Goal: Register for event/course

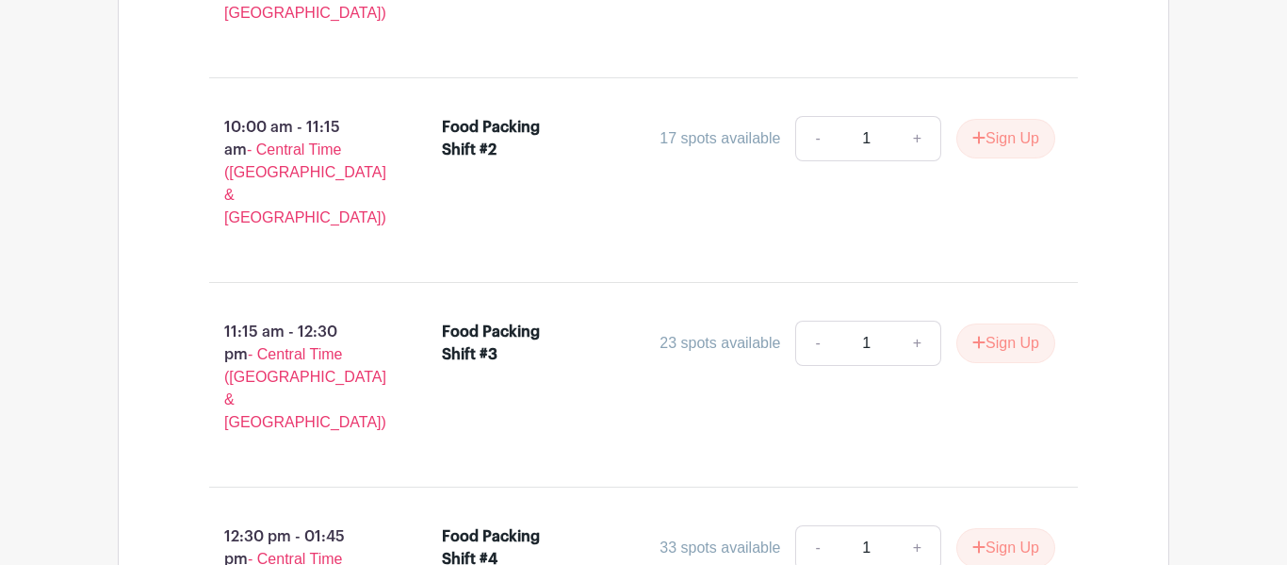
scroll to position [1411, 0]
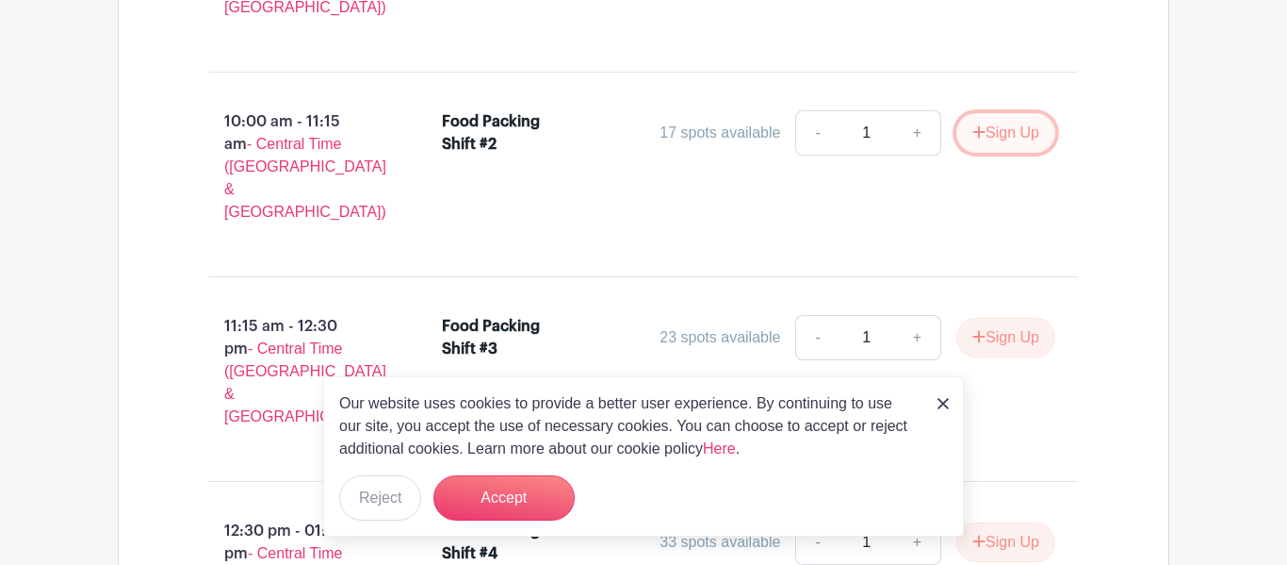
click at [996, 113] on button "Sign Up" at bounding box center [1006, 133] width 99 height 40
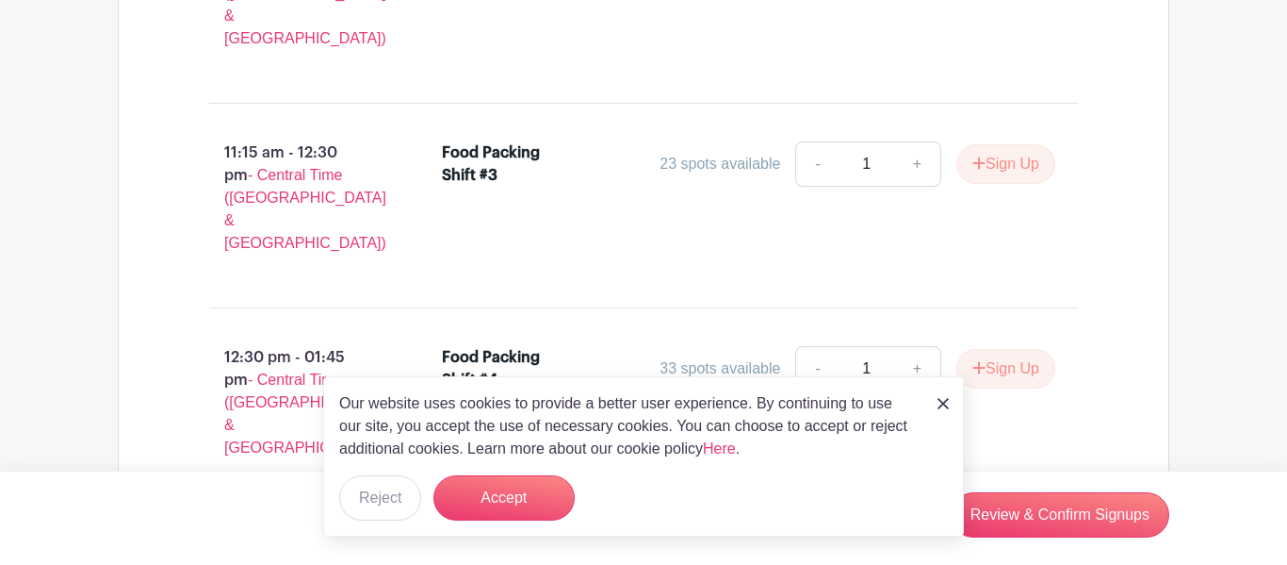
scroll to position [1585, 0]
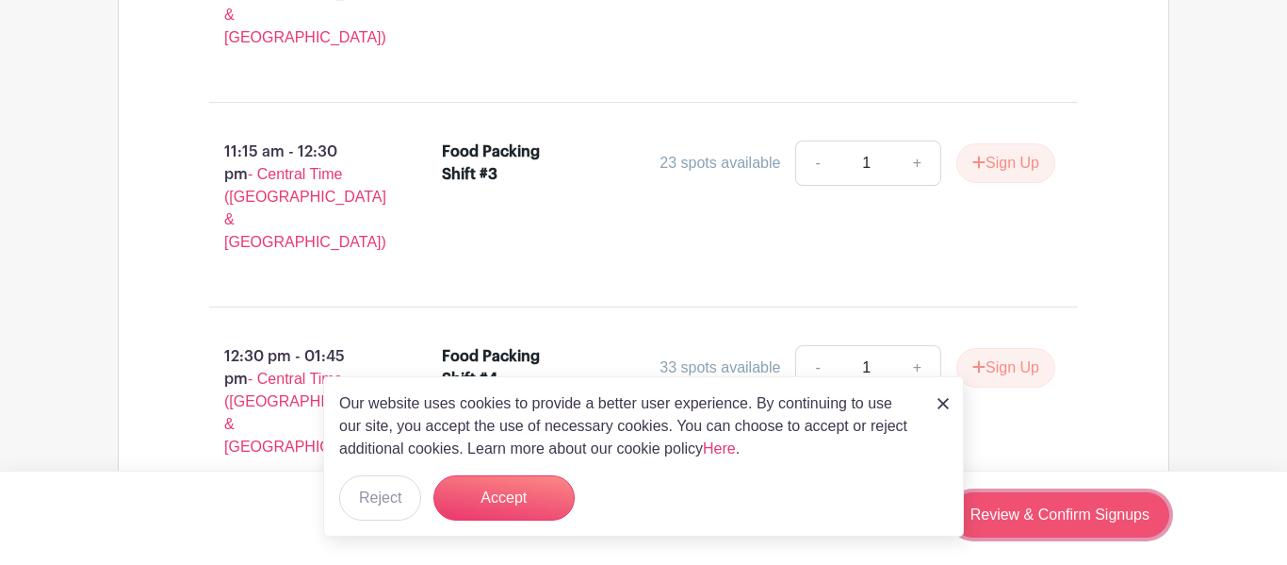
click at [1048, 519] on link "Review & Confirm Signups" at bounding box center [1060, 514] width 219 height 45
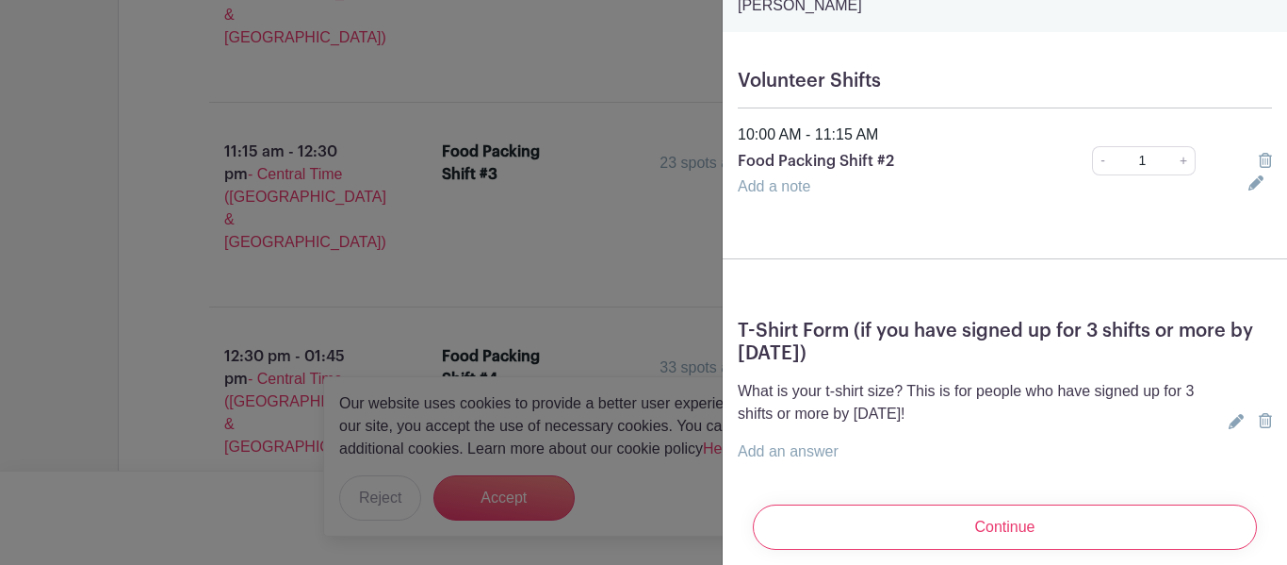
scroll to position [144, 0]
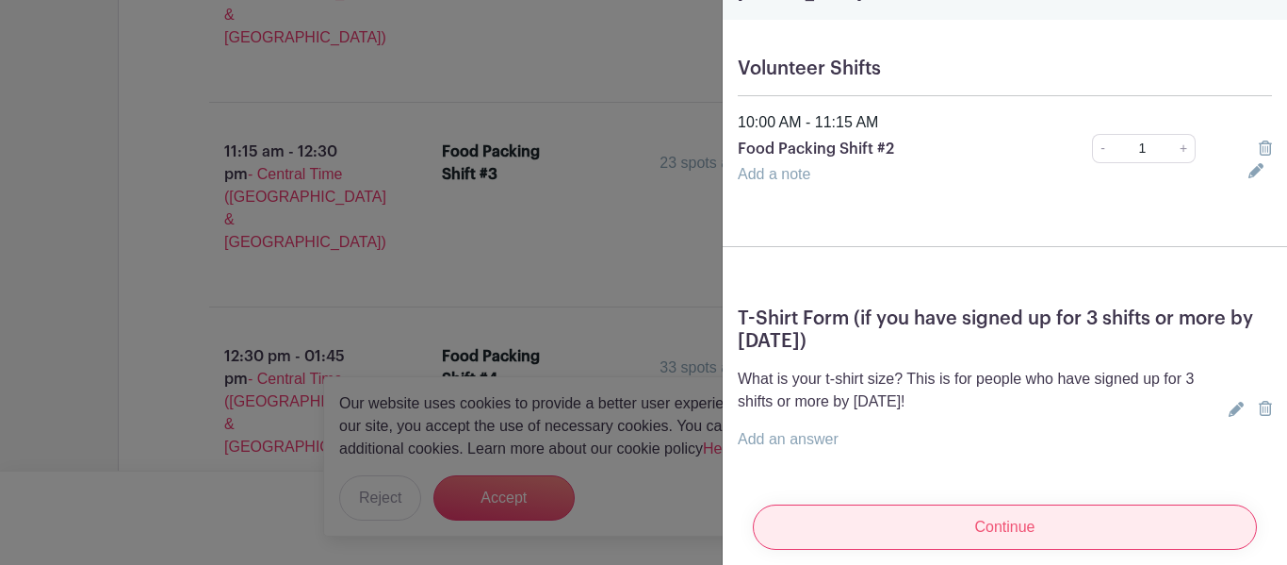
click at [970, 511] on input "Continue" at bounding box center [1005, 526] width 504 height 45
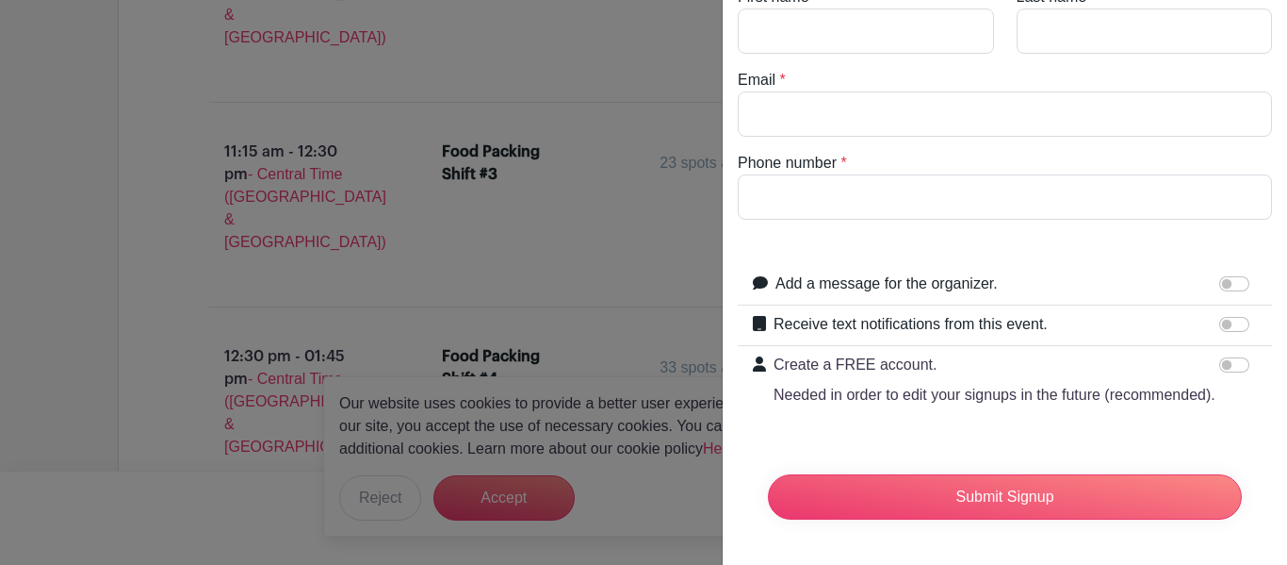
scroll to position [31, 0]
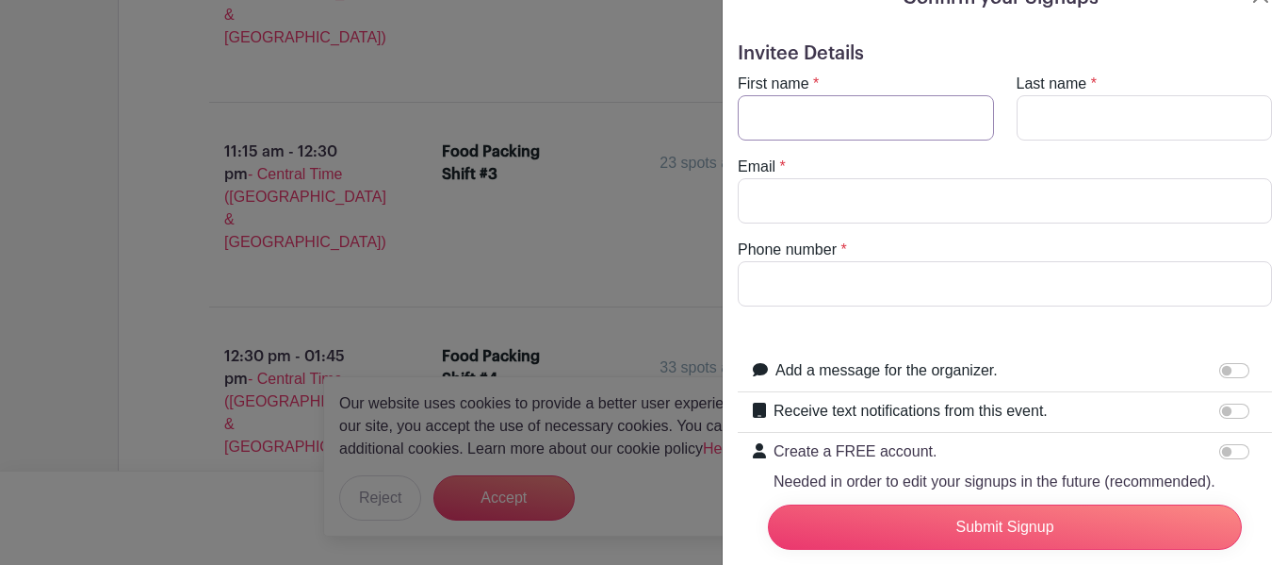
click at [804, 129] on input "First name" at bounding box center [866, 117] width 256 height 45
type input "[PERSON_NAME]"
click at [1035, 134] on input "Last name" at bounding box center [1145, 117] width 256 height 45
type input "[PERSON_NAME]"
click at [1097, 198] on input "Email" at bounding box center [1005, 200] width 534 height 45
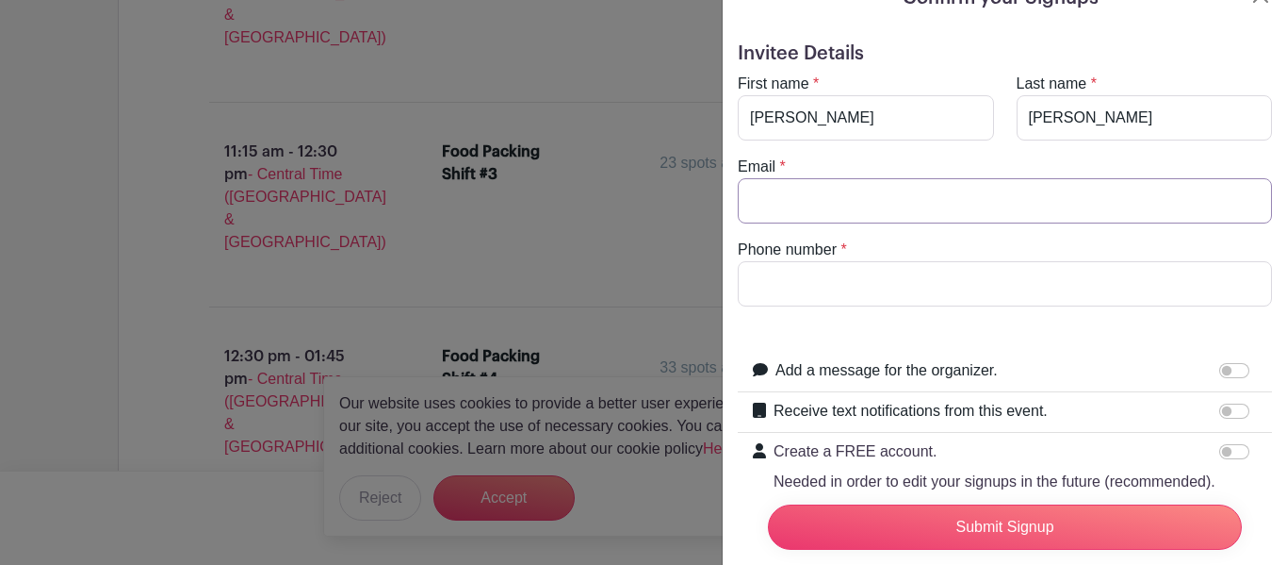
type input "[PERSON_NAME][EMAIL_ADDRESS][DOMAIN_NAME]"
click at [1001, 281] on input "Phone number" at bounding box center [1005, 283] width 534 height 45
type input "[PHONE_NUMBER]"
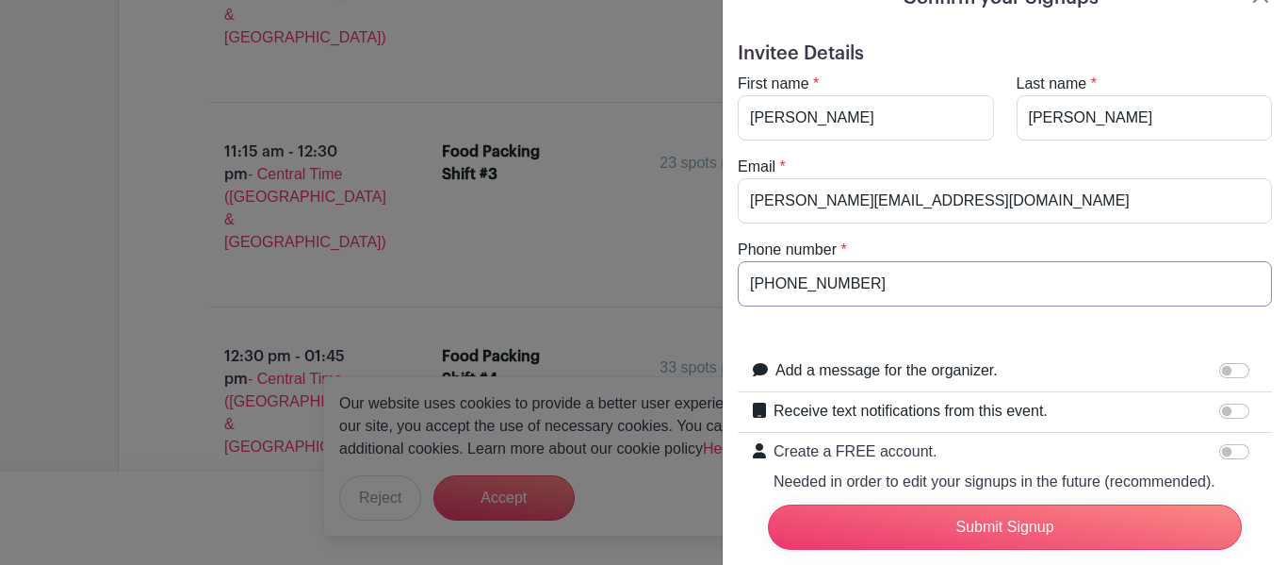
scroll to position [118, 0]
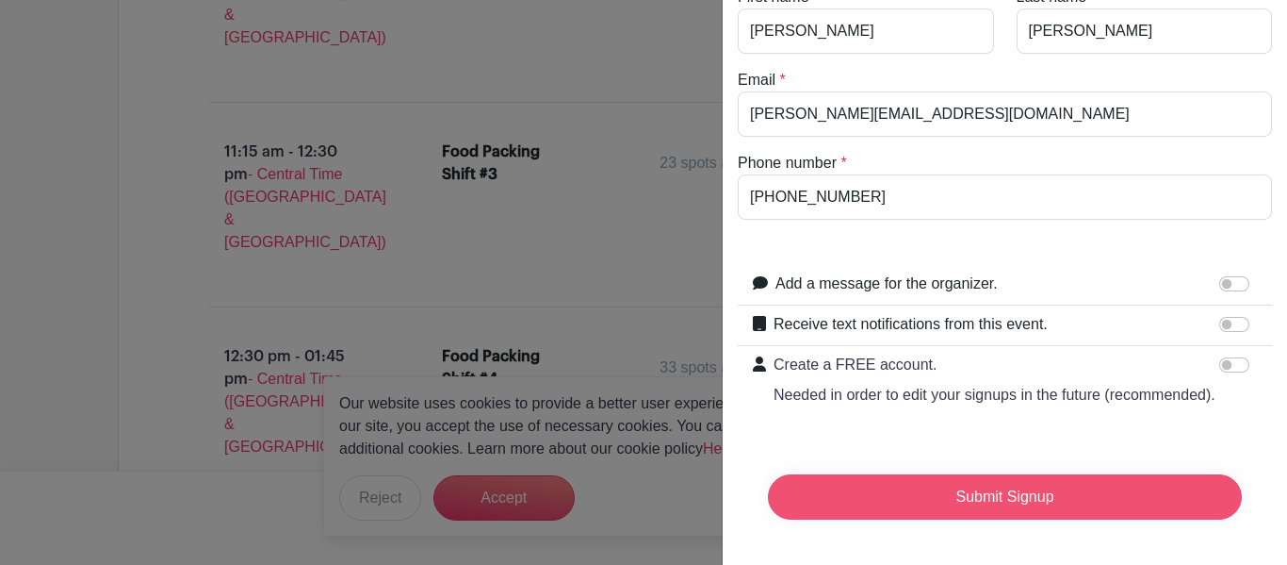
click at [978, 491] on input "Submit Signup" at bounding box center [1005, 496] width 474 height 45
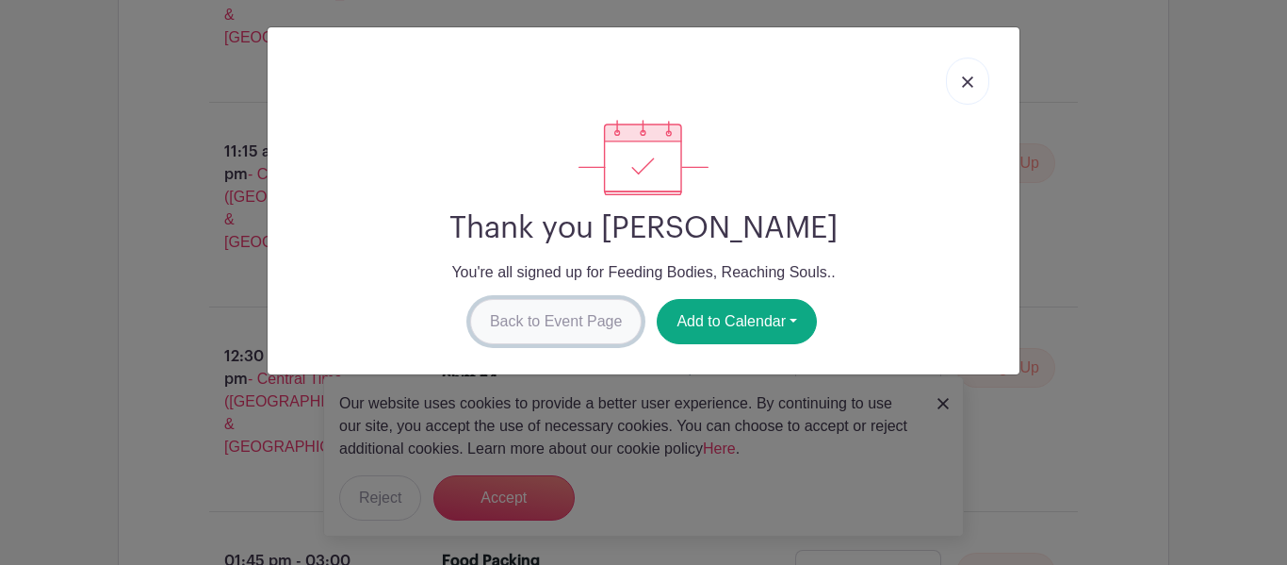
click at [556, 327] on link "Back to Event Page" at bounding box center [556, 321] width 172 height 45
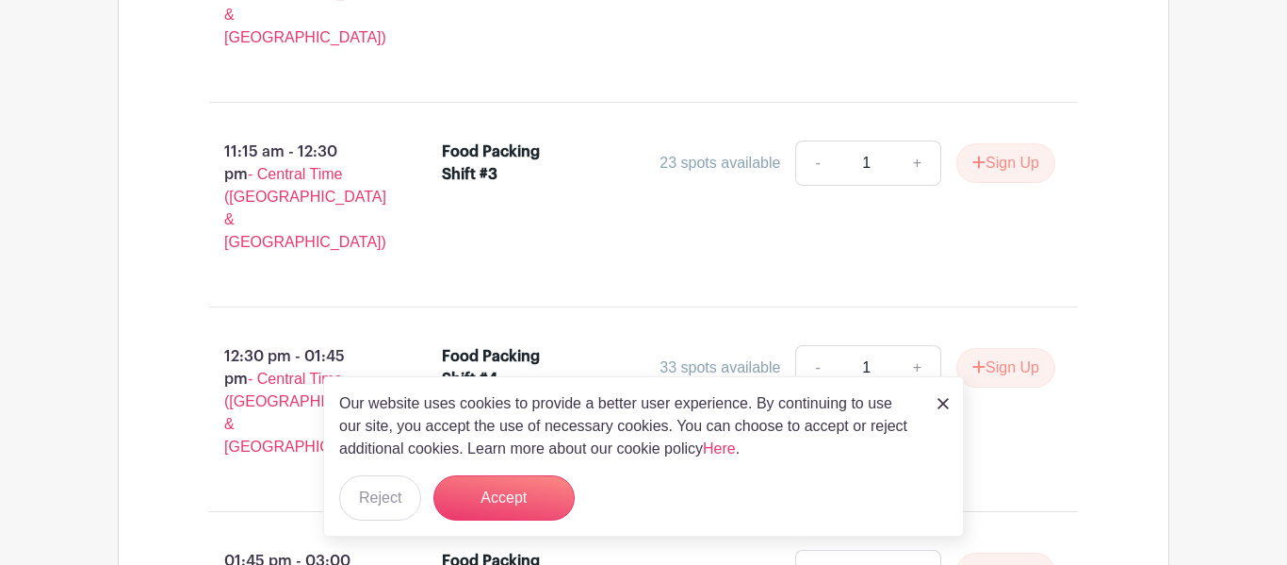
click at [944, 404] on img at bounding box center [943, 403] width 11 height 11
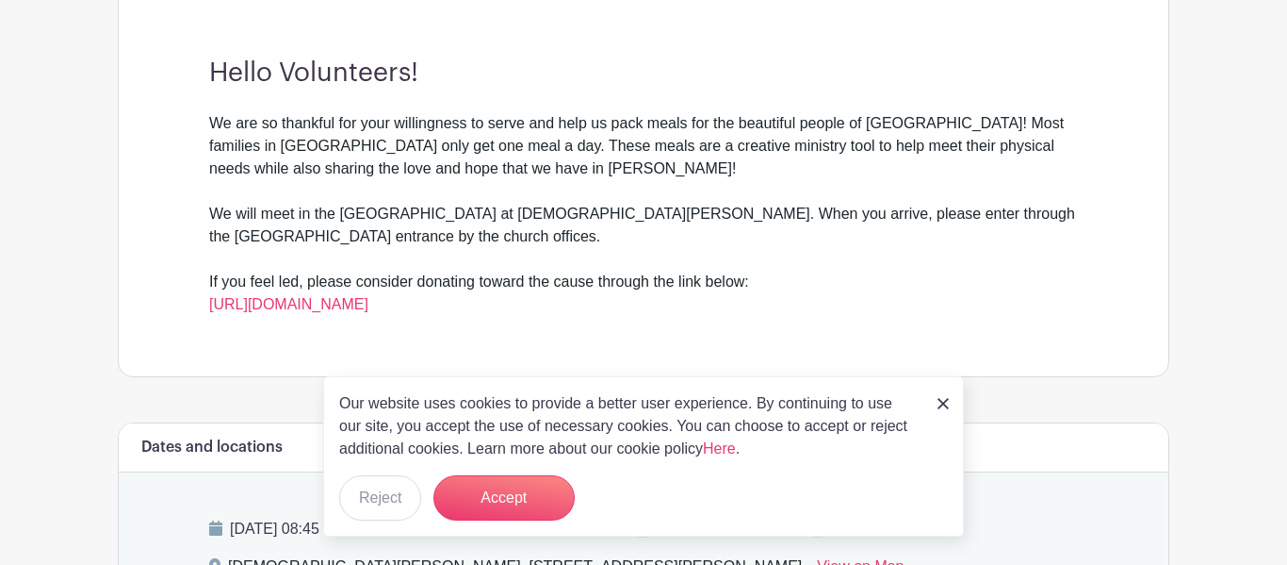
scroll to position [205, 0]
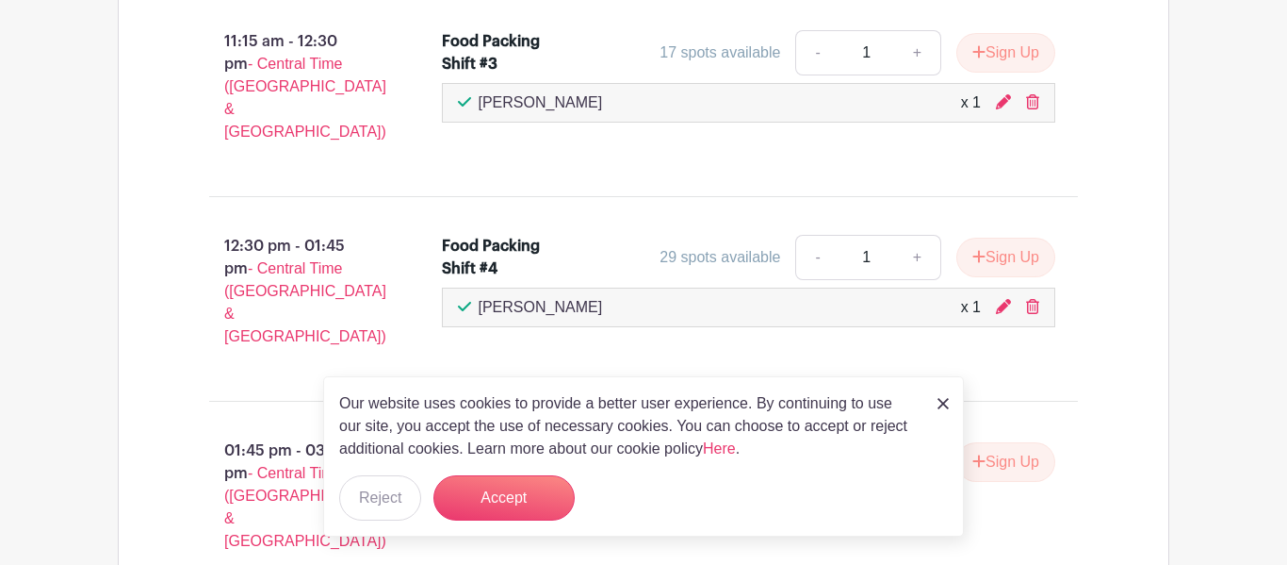
scroll to position [1697, 0]
click at [945, 406] on img at bounding box center [943, 403] width 11 height 11
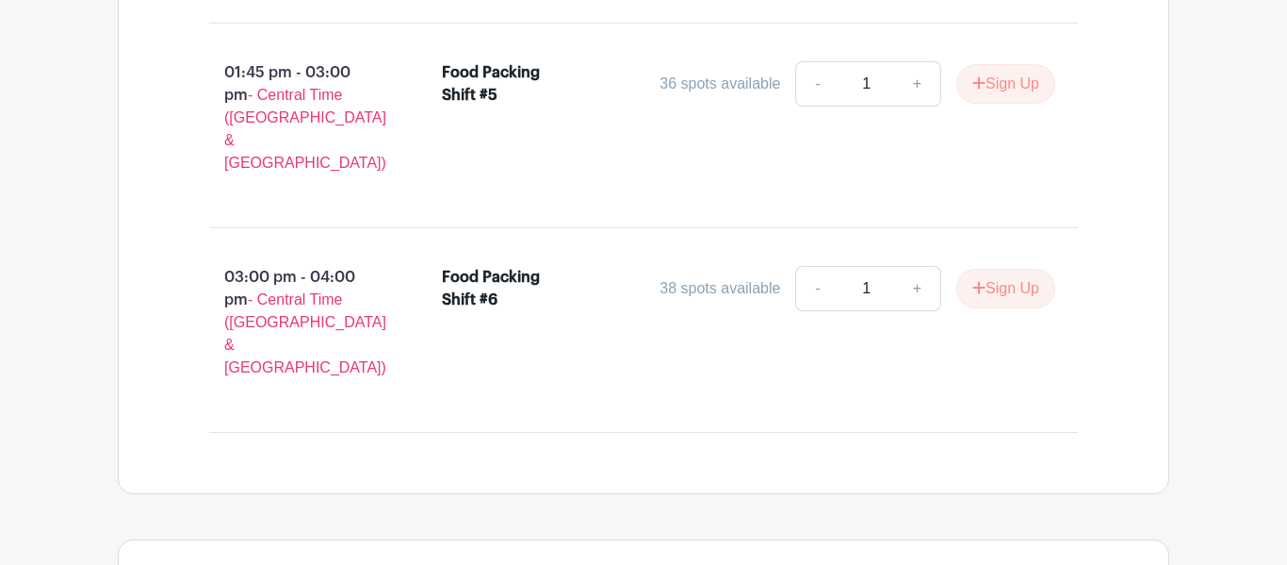
scroll to position [2188, 0]
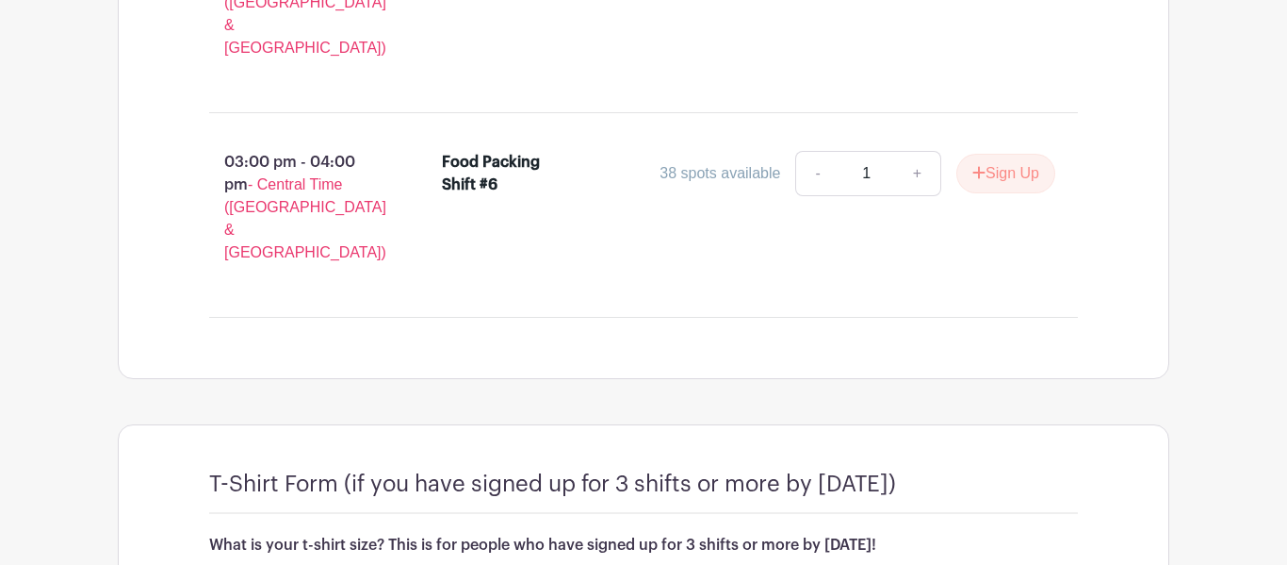
type input "Small"
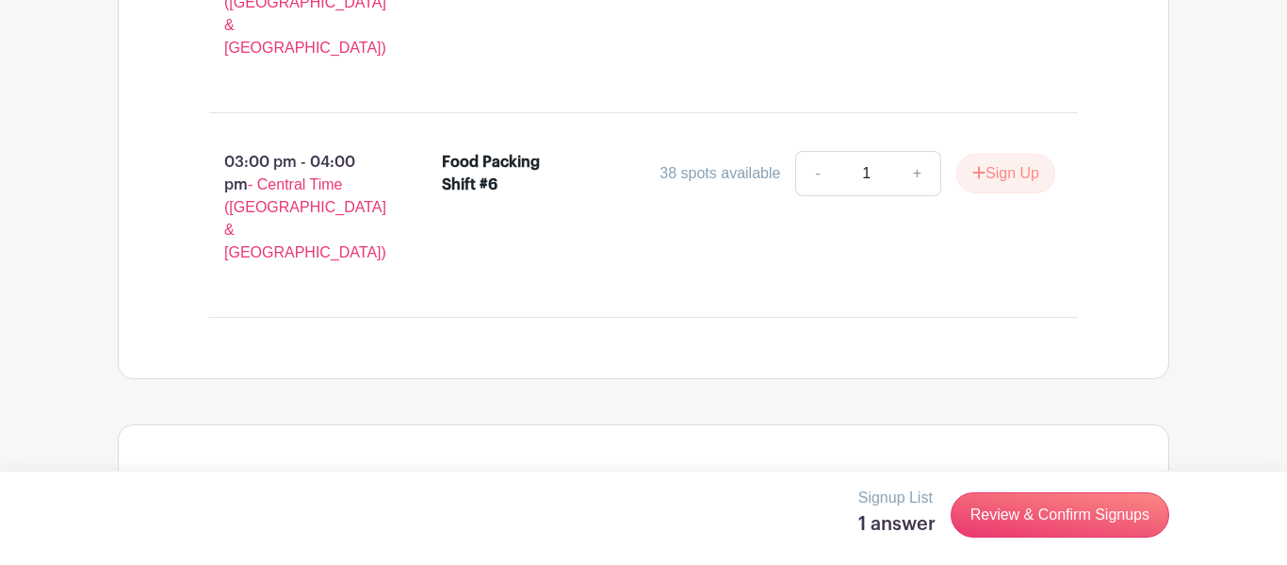
click at [907, 500] on p "Signup List" at bounding box center [897, 497] width 77 height 23
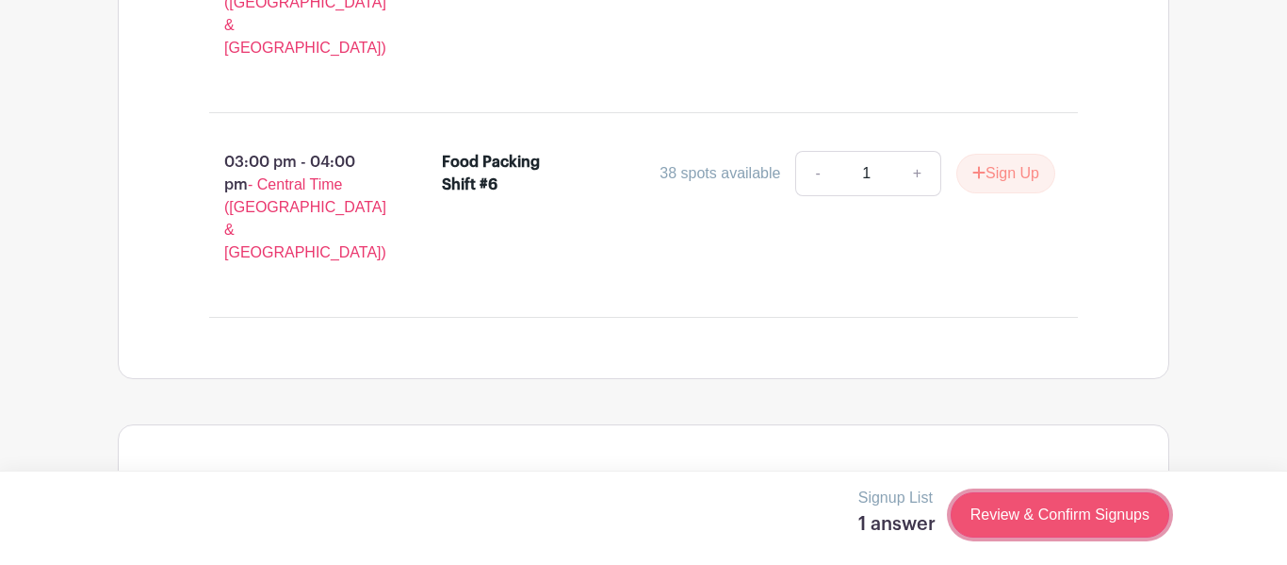
click at [1032, 516] on link "Review & Confirm Signups" at bounding box center [1060, 514] width 219 height 45
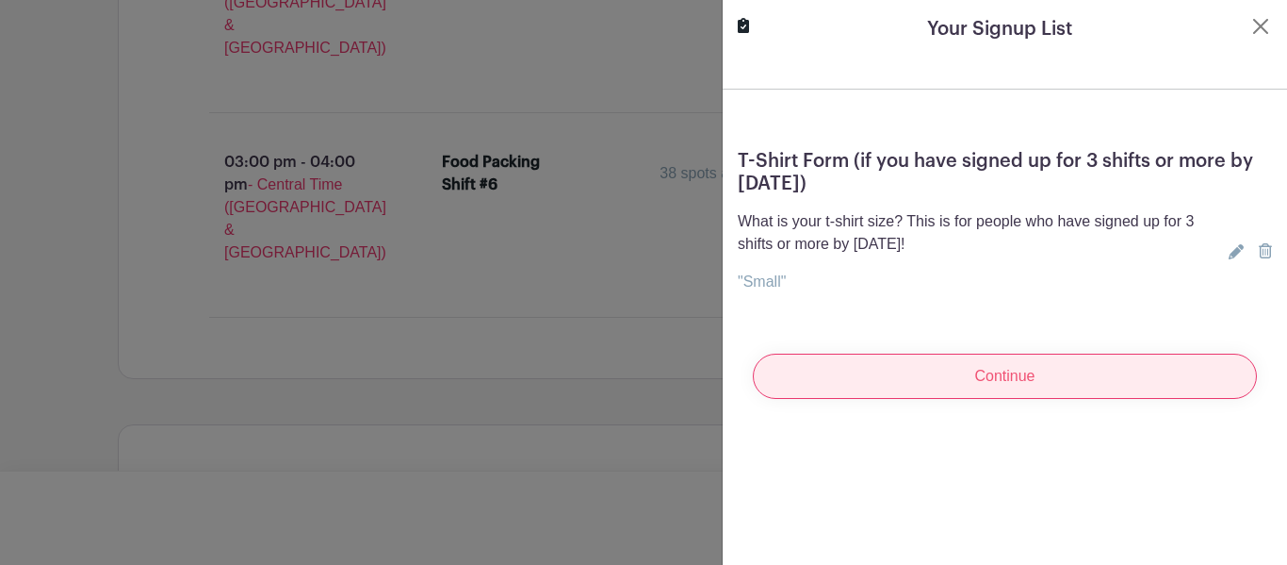
click at [914, 387] on input "Continue" at bounding box center [1005, 375] width 504 height 45
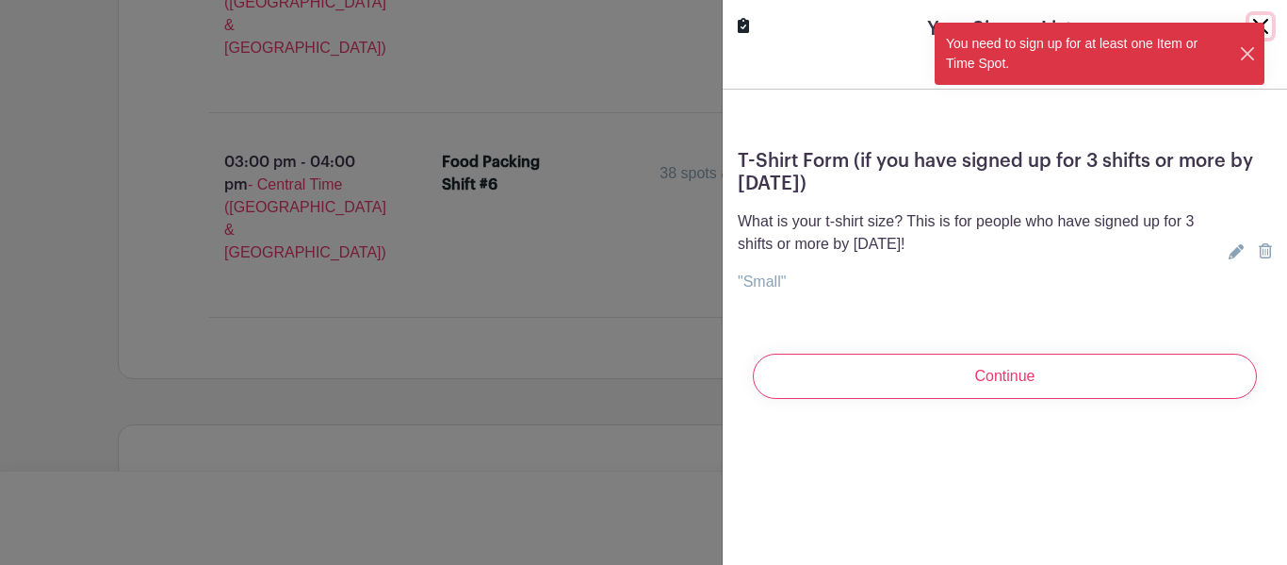
click at [1250, 57] on button "Close" at bounding box center [1248, 54] width 18 height 20
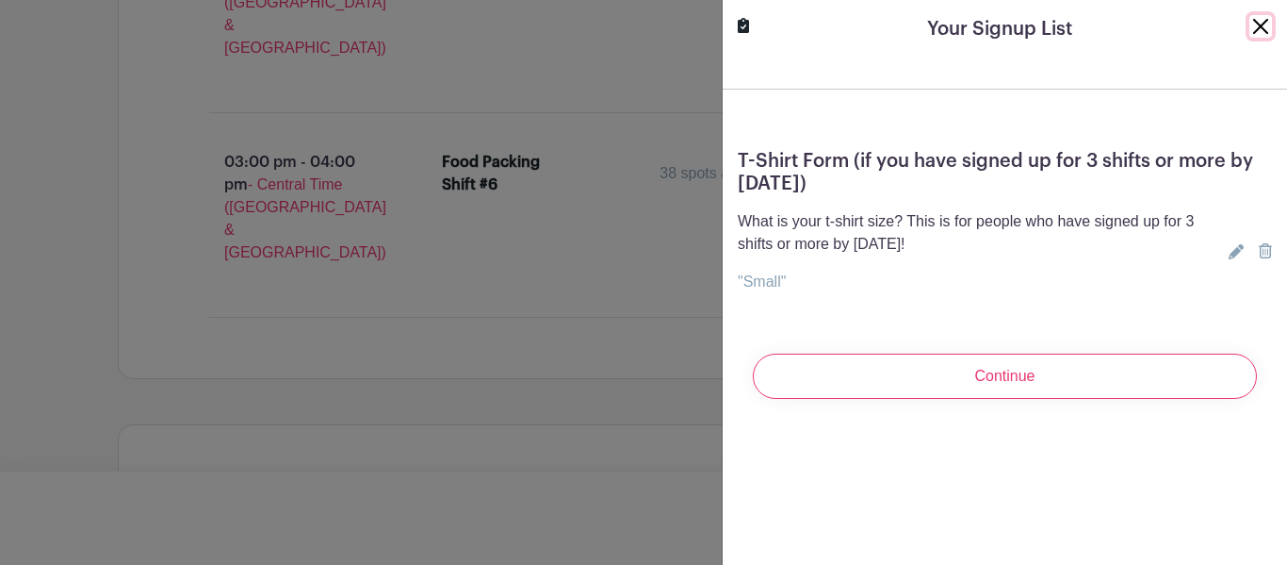
click at [1257, 30] on button "Close" at bounding box center [1261, 26] width 23 height 23
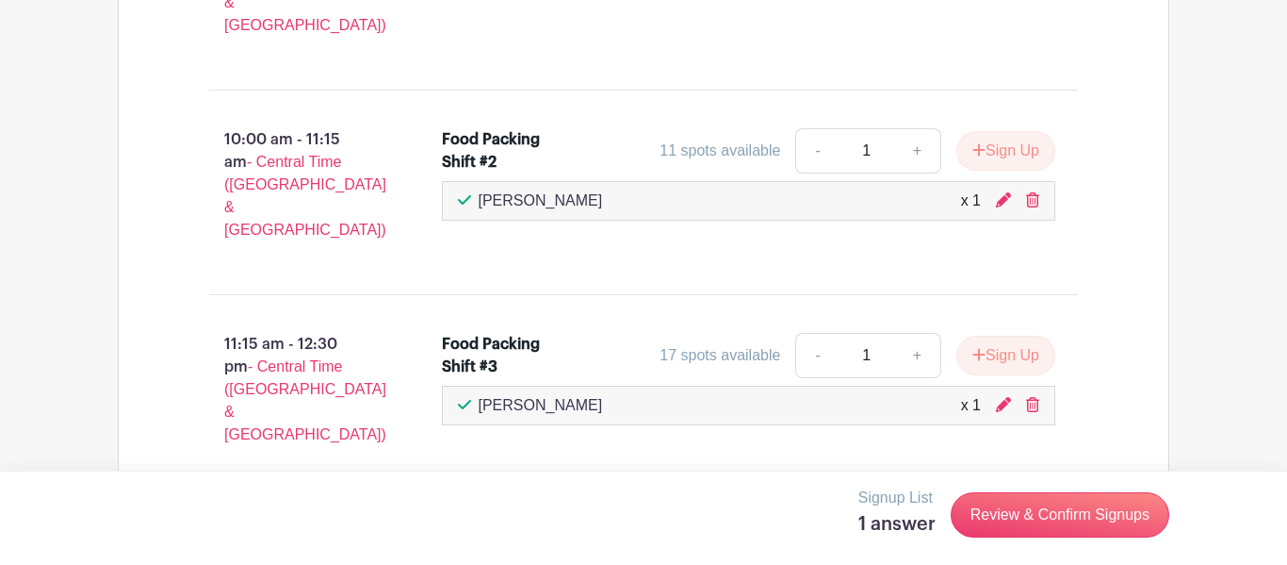
scroll to position [1400, 0]
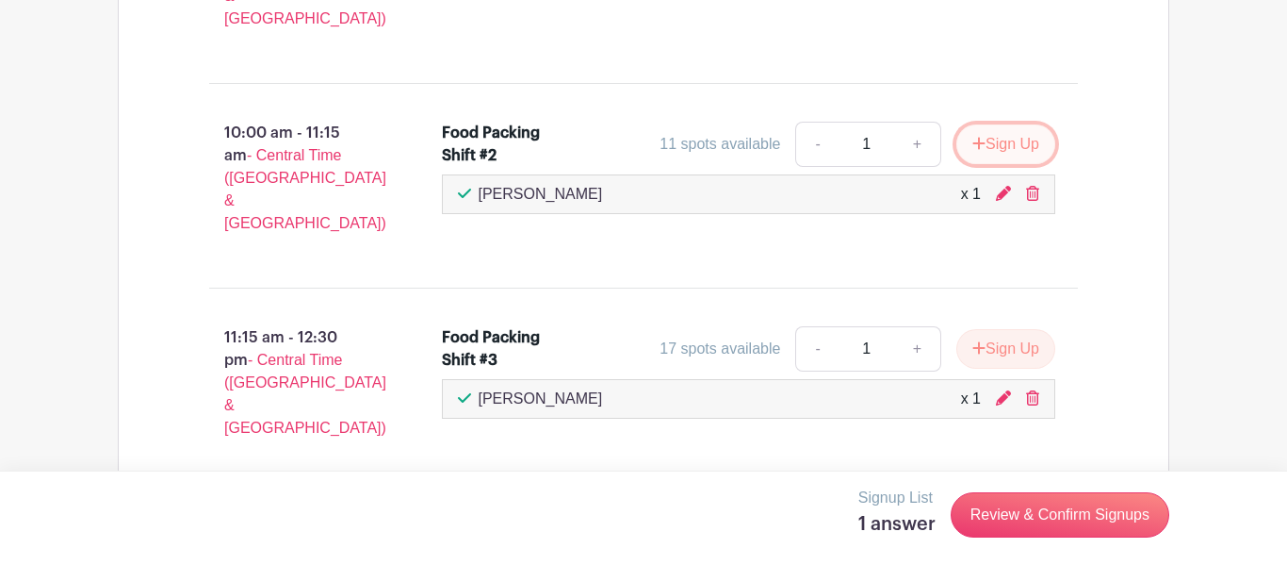
click at [1006, 124] on button "Sign Up" at bounding box center [1006, 144] width 99 height 40
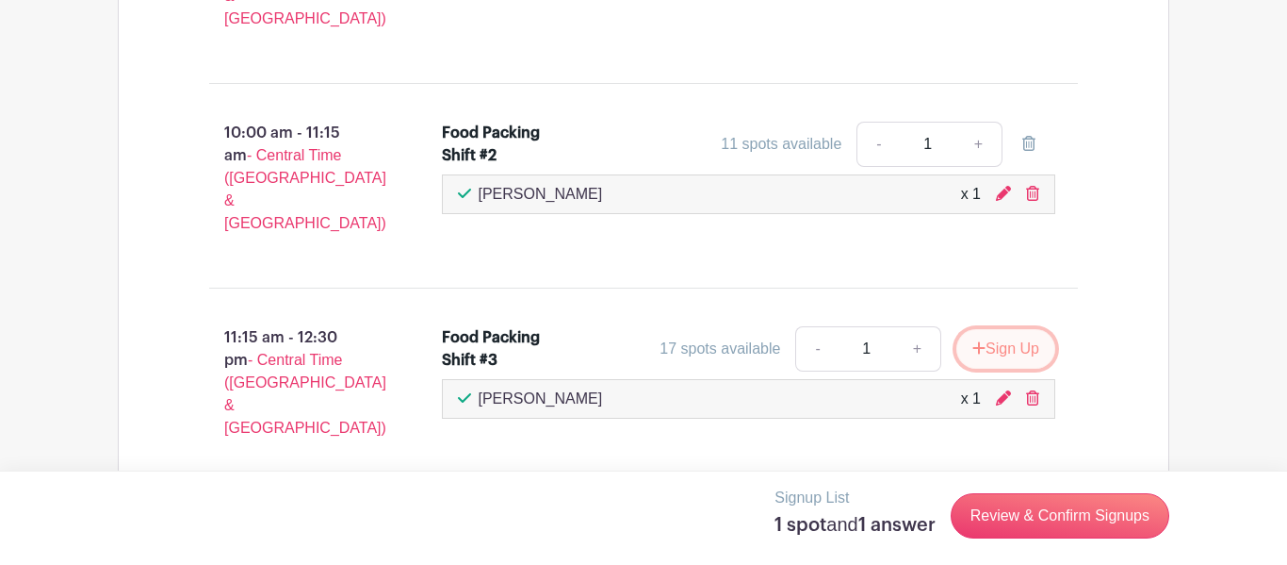
click at [1009, 329] on button "Sign Up" at bounding box center [1006, 349] width 99 height 40
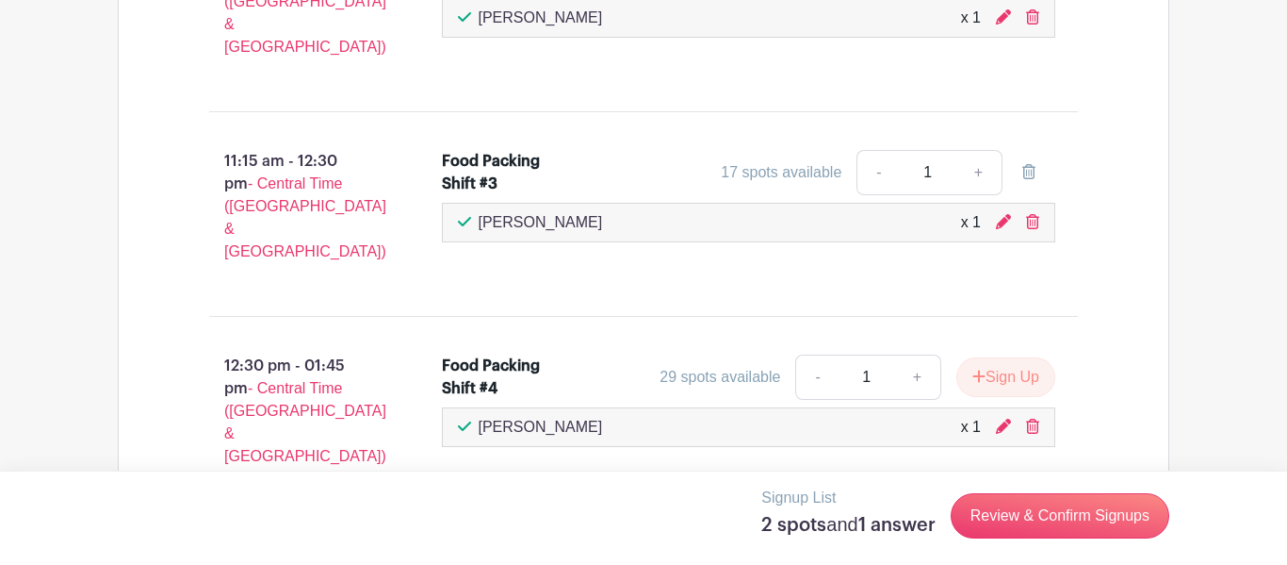
scroll to position [1588, 0]
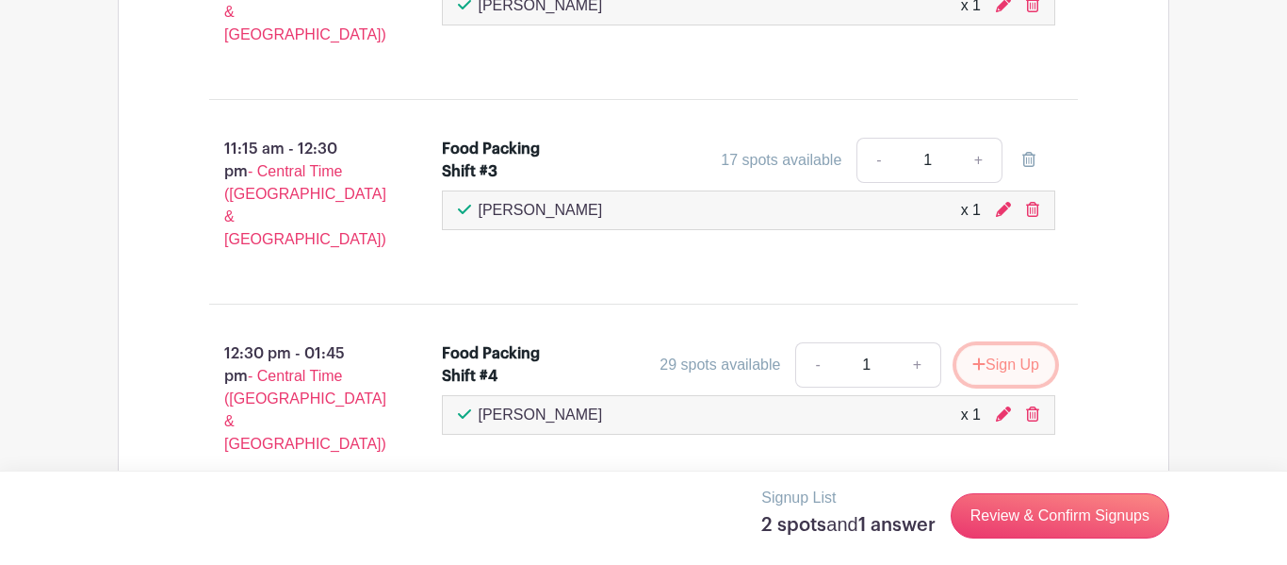
click at [1014, 345] on button "Sign Up" at bounding box center [1006, 365] width 99 height 40
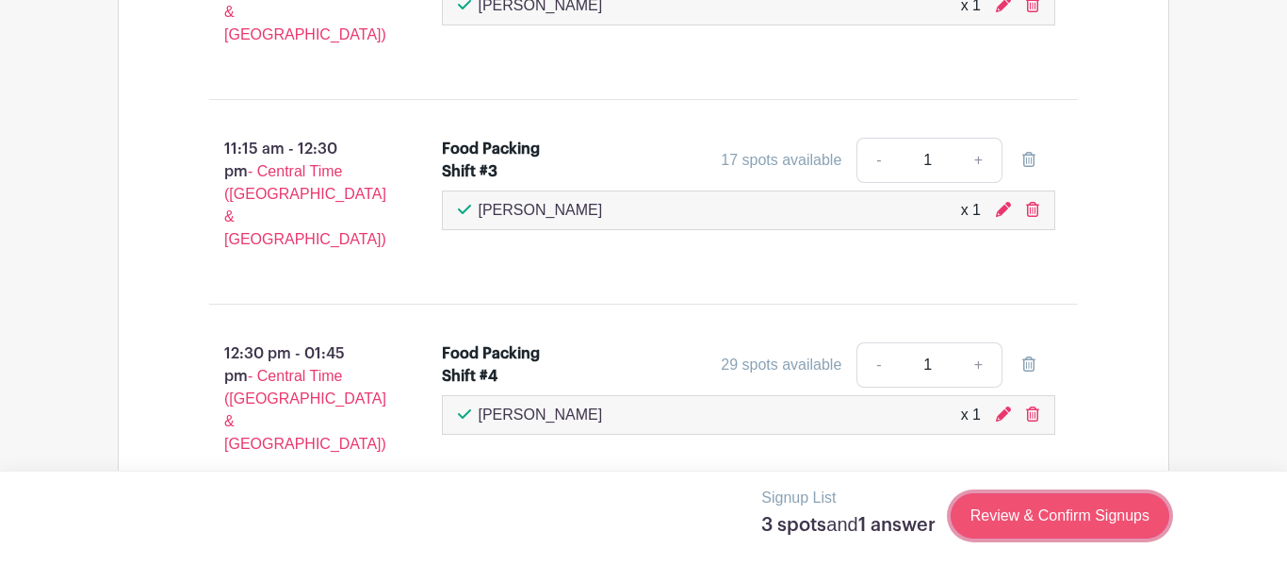
click at [1062, 522] on link "Review & Confirm Signups" at bounding box center [1060, 515] width 219 height 45
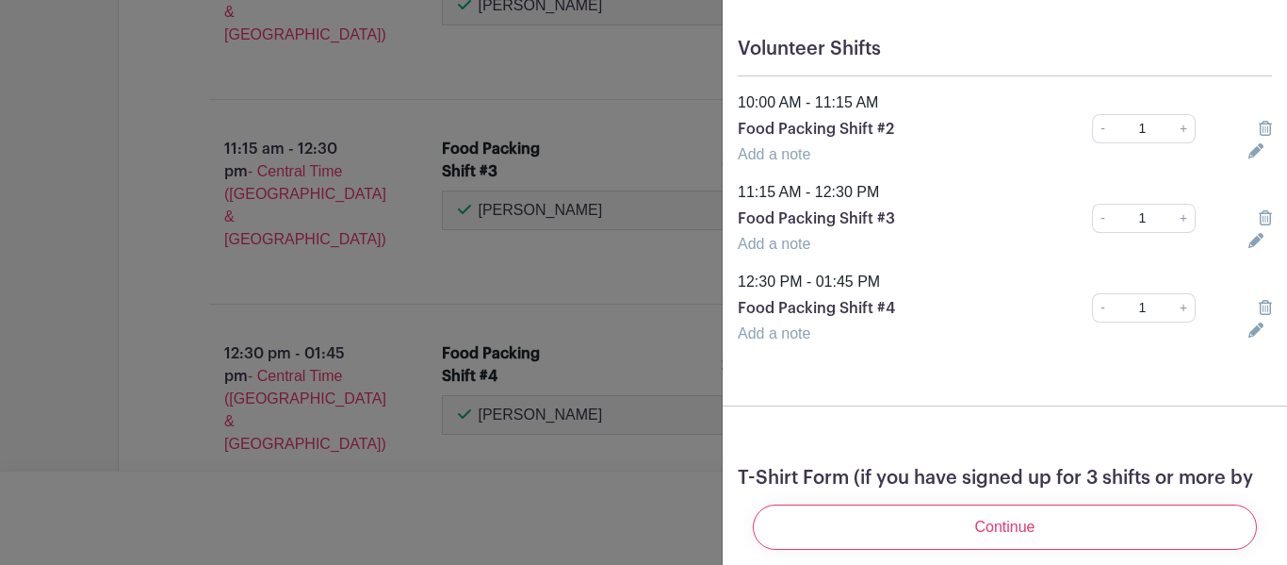
scroll to position [323, 0]
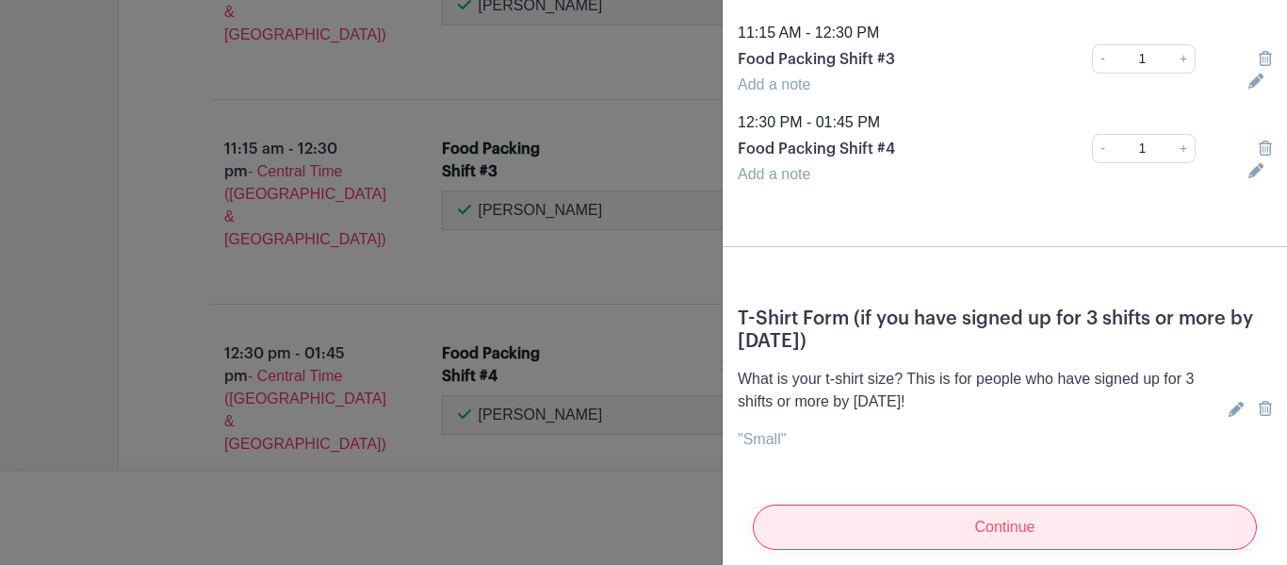
click at [976, 525] on input "Continue" at bounding box center [1005, 526] width 504 height 45
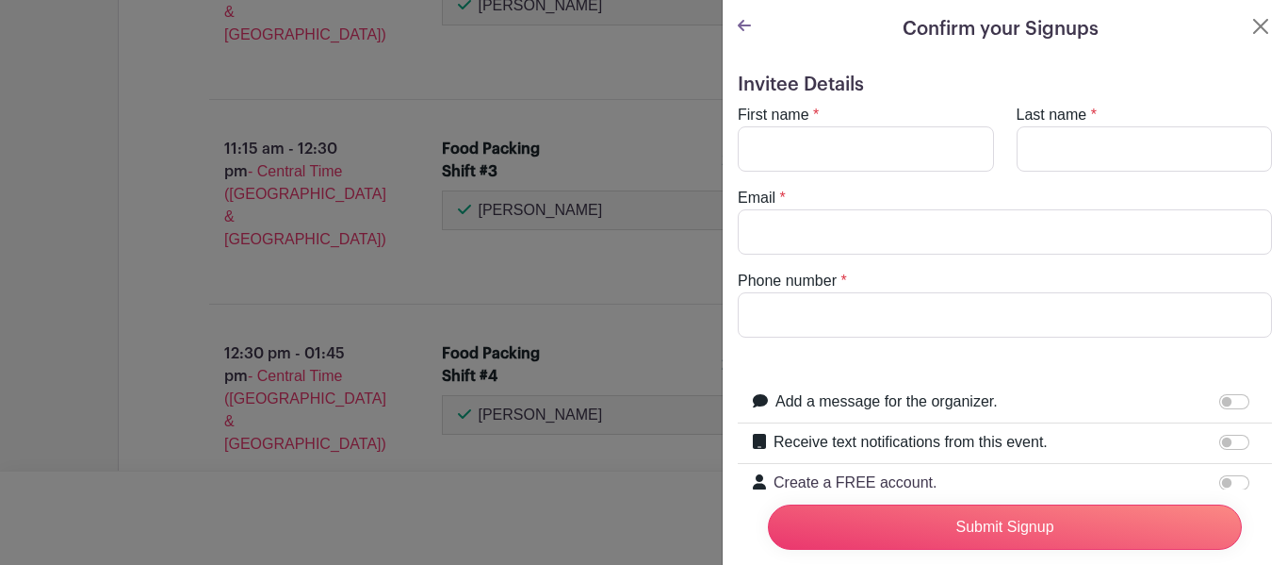
scroll to position [3, 0]
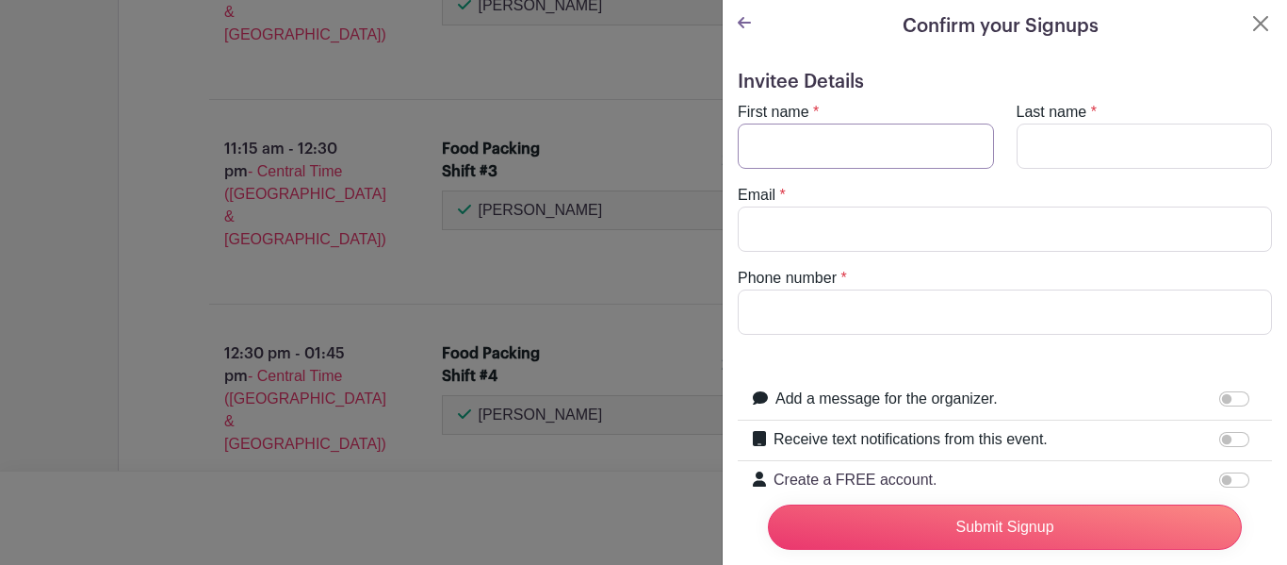
click at [841, 159] on input "First name" at bounding box center [866, 145] width 256 height 45
type input "[PERSON_NAME]"
click at [1090, 148] on input "Last name" at bounding box center [1145, 145] width 256 height 45
type input "[PERSON_NAME]"
click at [1003, 231] on input "Email" at bounding box center [1005, 228] width 534 height 45
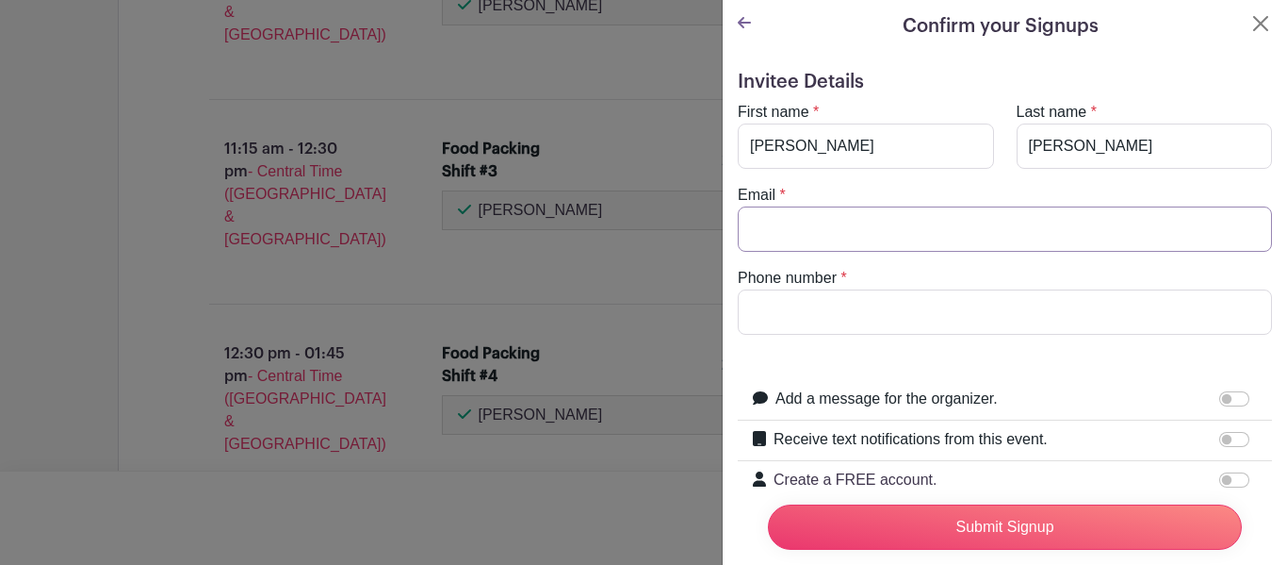
type input "[PERSON_NAME][EMAIL_ADDRESS][DOMAIN_NAME]"
click at [955, 323] on input "Phone number" at bounding box center [1005, 311] width 534 height 45
type input "[PHONE_NUMBER]"
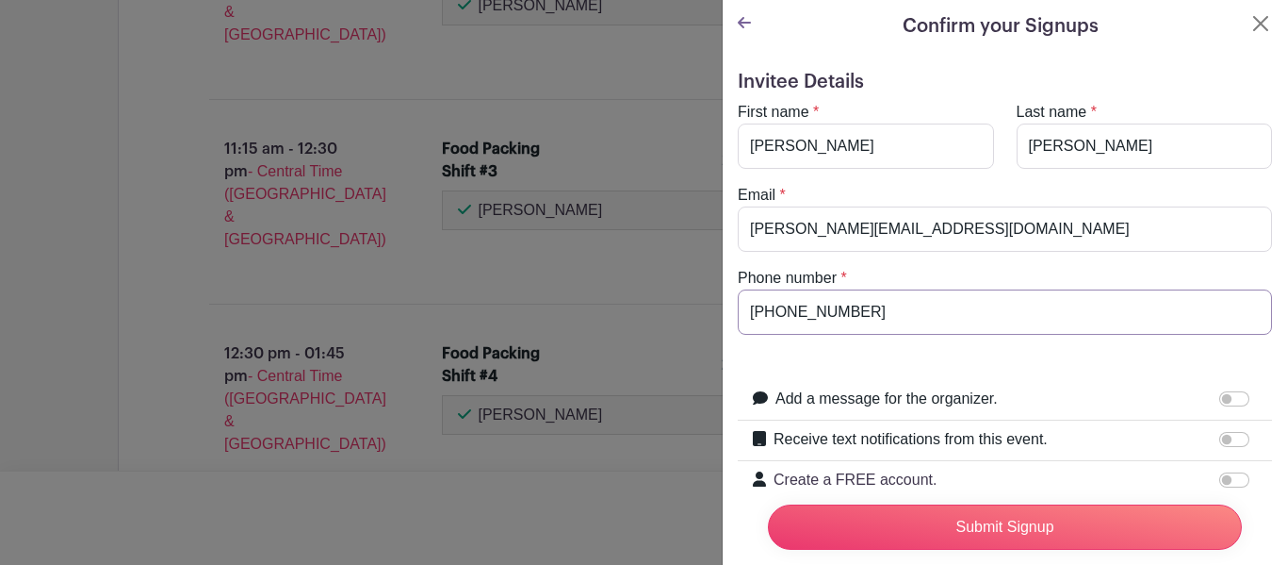
scroll to position [118, 0]
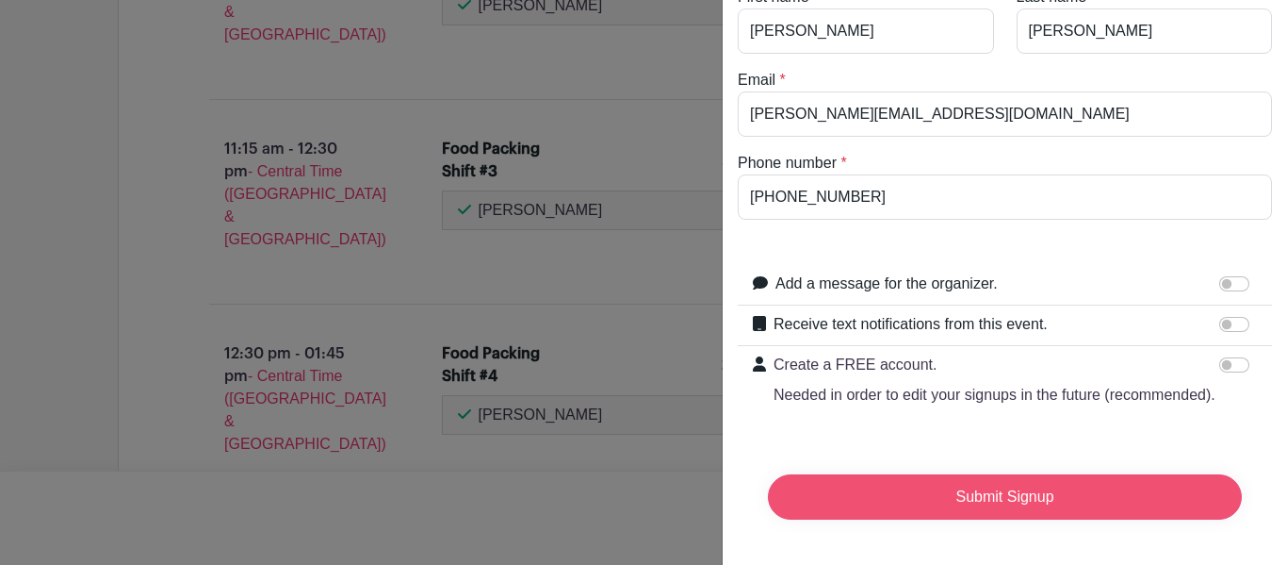
click at [956, 500] on input "Submit Signup" at bounding box center [1005, 496] width 474 height 45
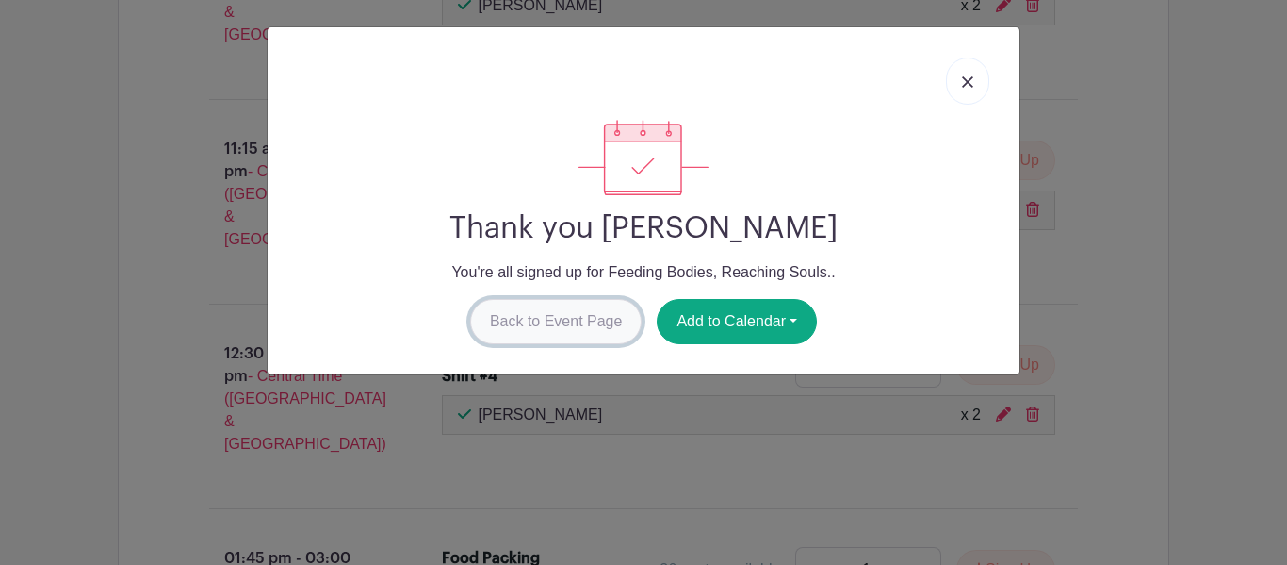
click at [580, 313] on link "Back to Event Page" at bounding box center [556, 321] width 172 height 45
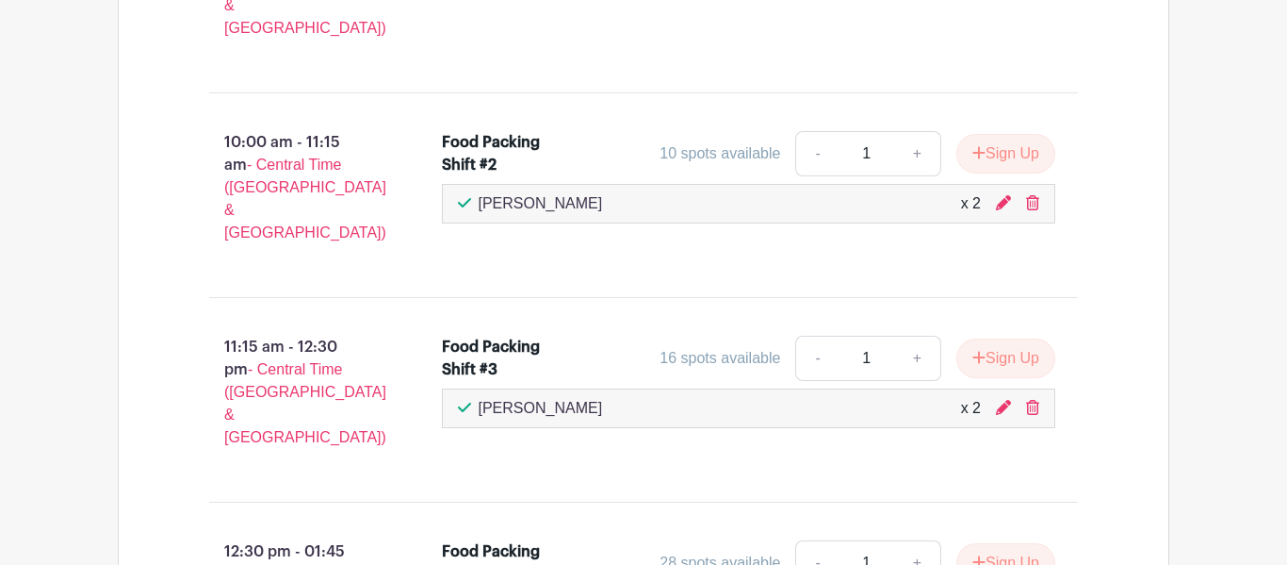
scroll to position [1387, 0]
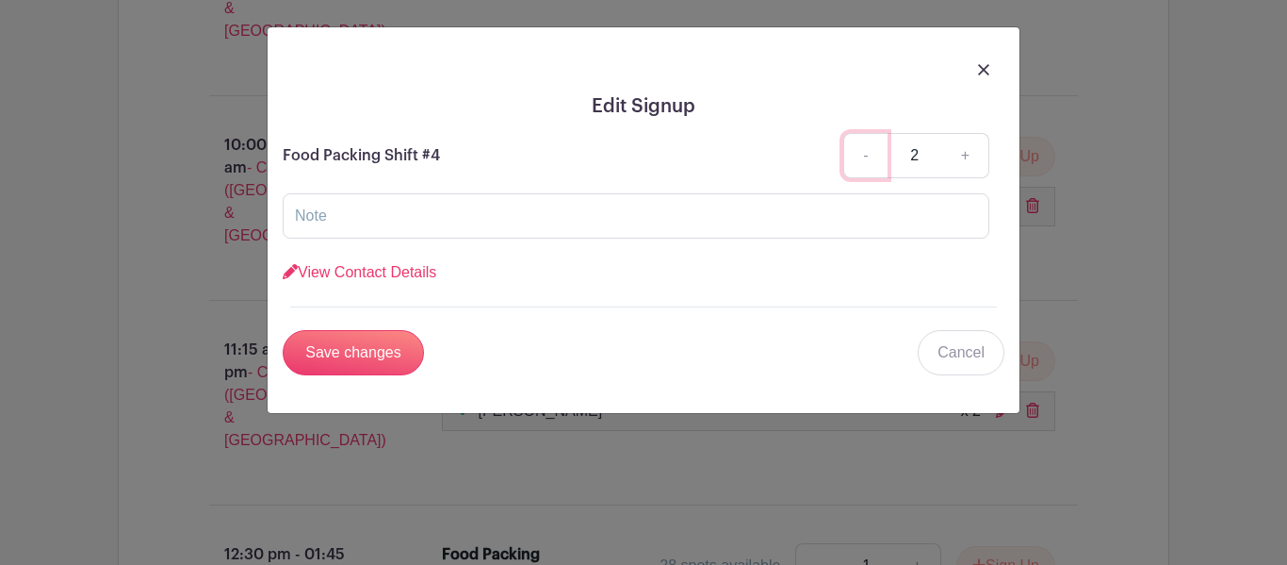
click at [865, 155] on link "-" at bounding box center [865, 155] width 43 height 45
type input "1"
click at [982, 70] on img at bounding box center [983, 69] width 11 height 11
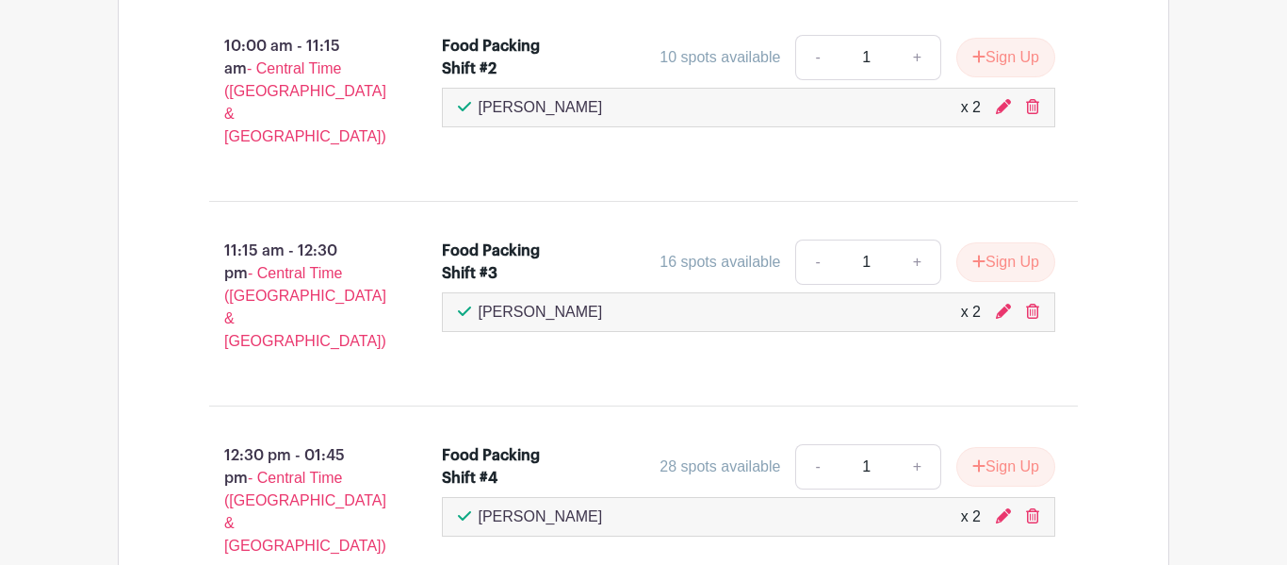
scroll to position [1481, 0]
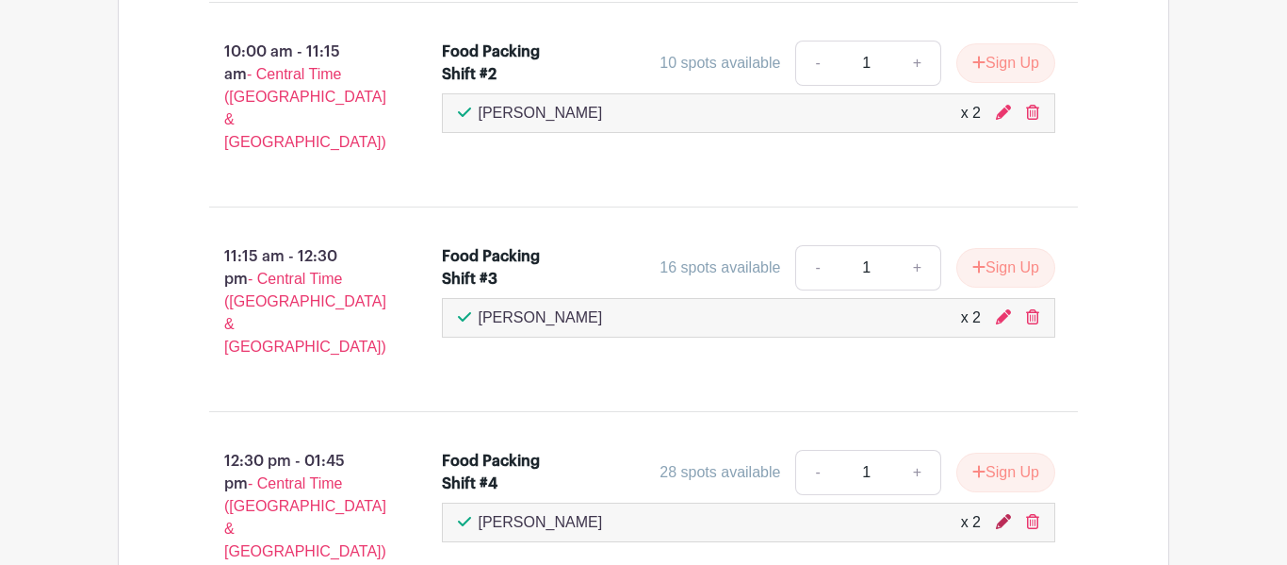
click at [998, 514] on icon at bounding box center [1003, 521] width 15 height 15
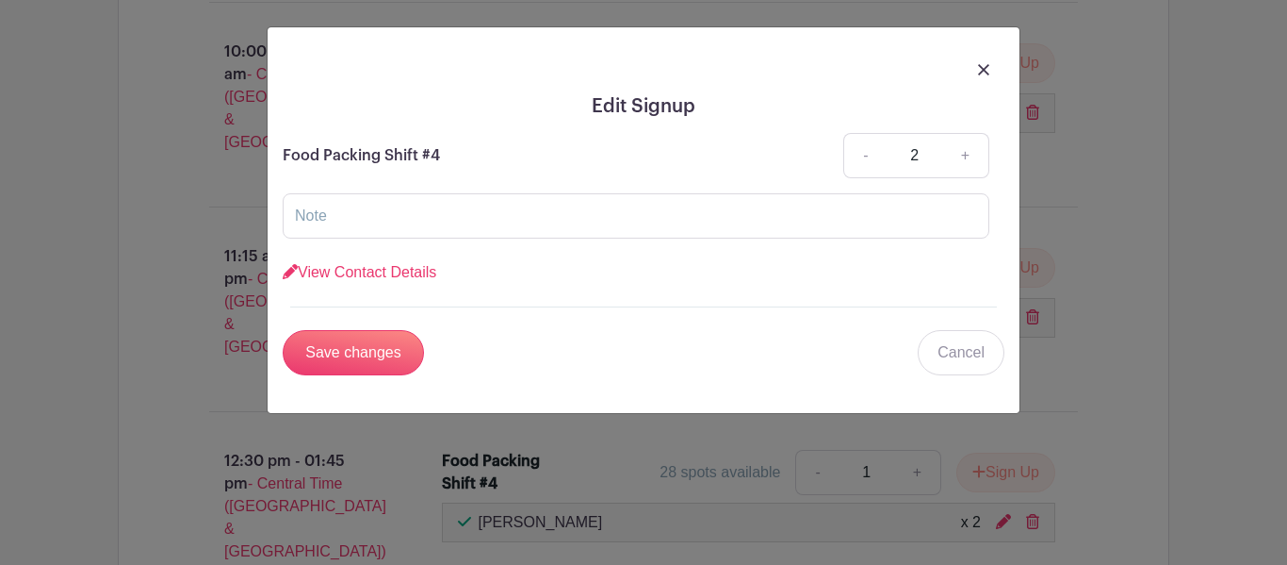
click at [991, 406] on div "Edit Signup Food Packing Shift #4 - 2 + View Contact Details First name * [PERS…" at bounding box center [644, 219] width 752 height 385
click at [873, 162] on link "-" at bounding box center [865, 155] width 43 height 45
type input "1"
click at [409, 335] on input "Save changes" at bounding box center [353, 352] width 141 height 45
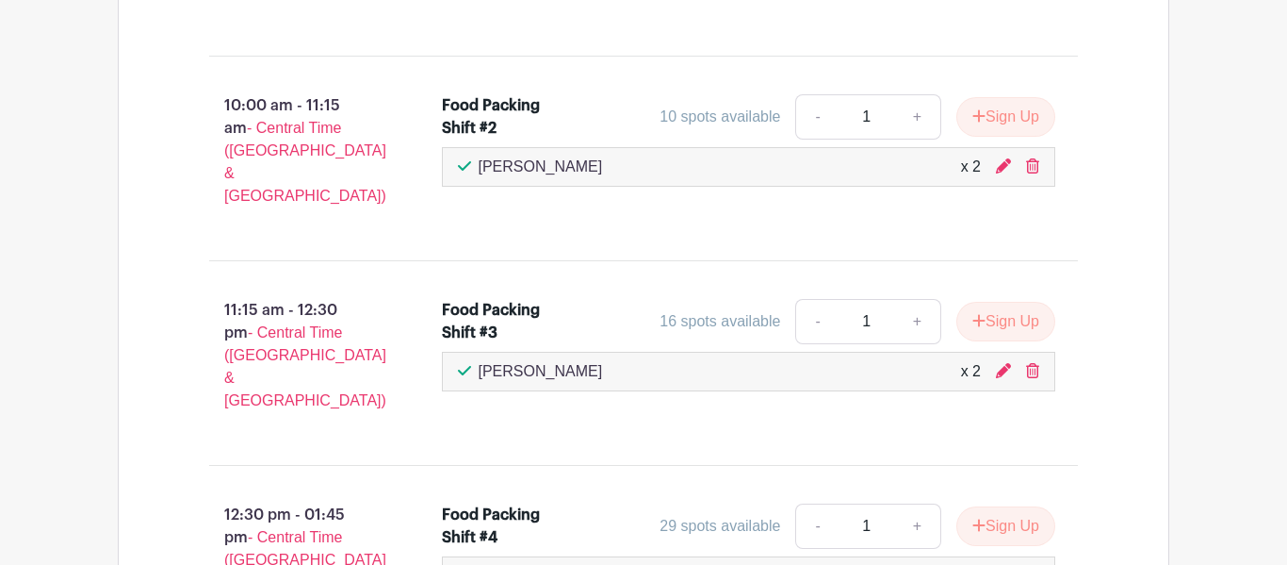
scroll to position [1411, 0]
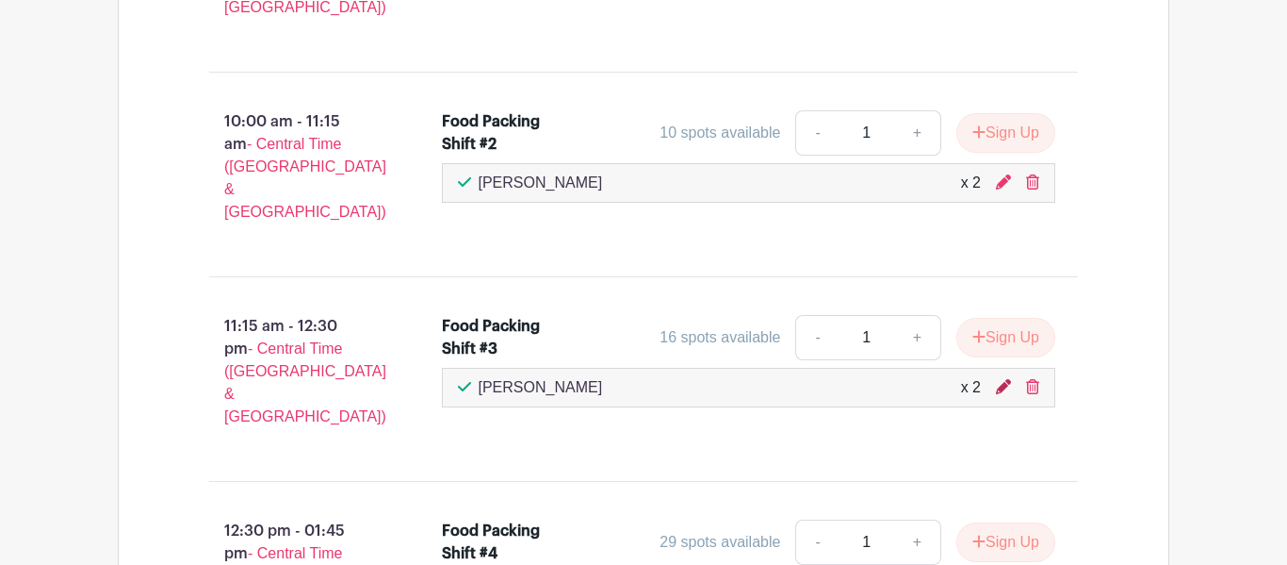
click at [999, 379] on icon at bounding box center [1003, 386] width 15 height 15
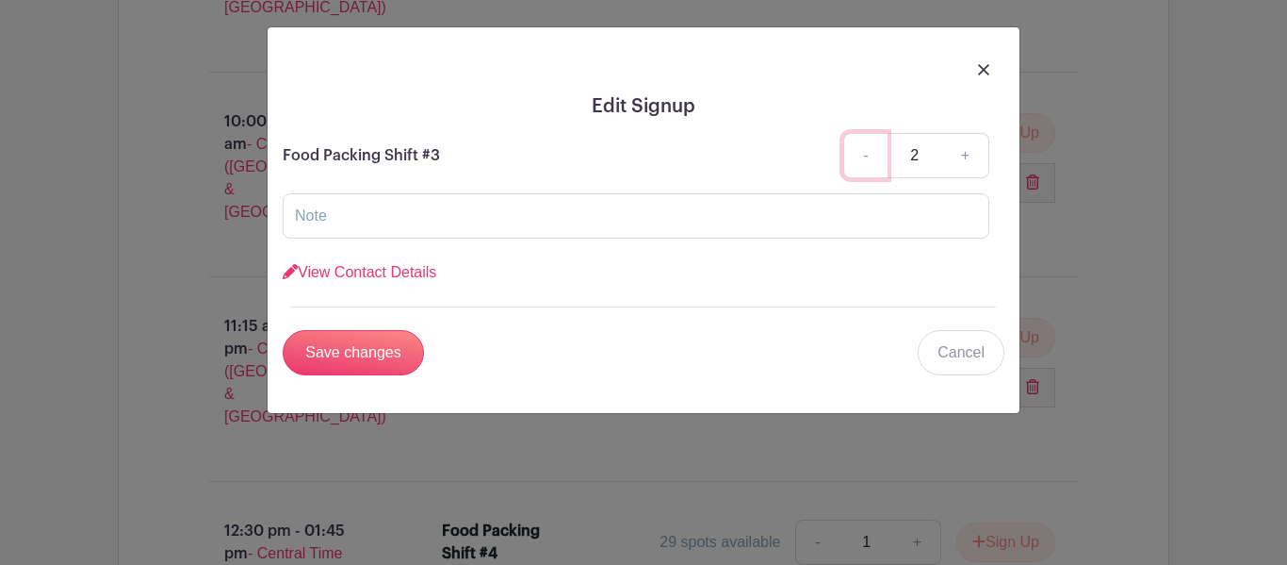
click at [861, 143] on link "-" at bounding box center [865, 155] width 43 height 45
type input "1"
click at [386, 358] on input "Save changes" at bounding box center [353, 352] width 141 height 45
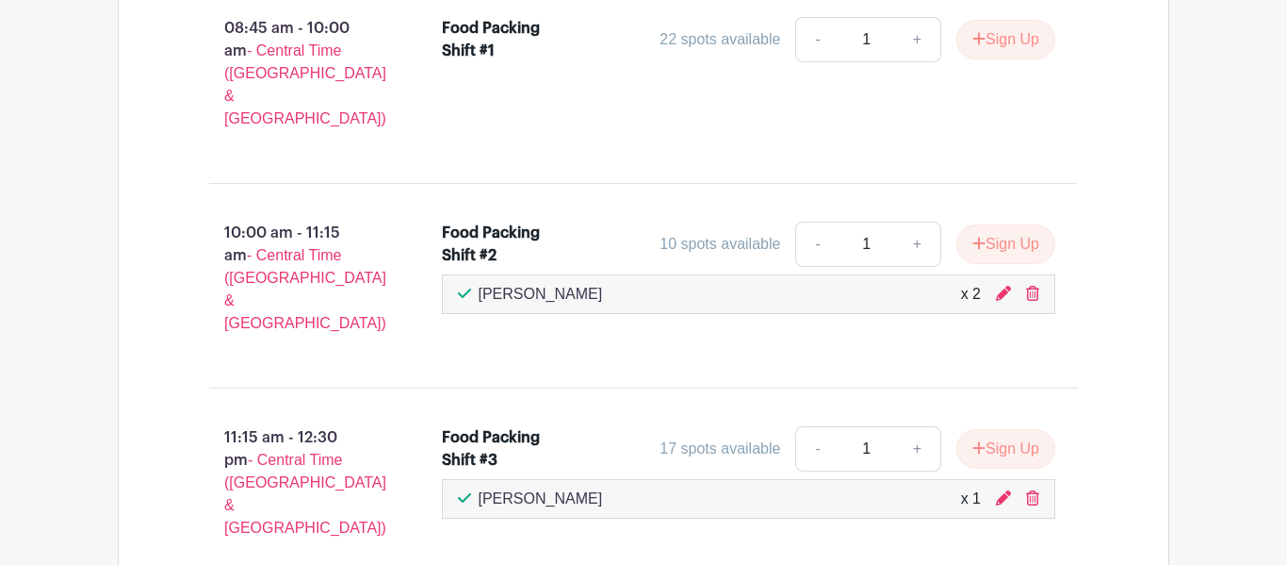
scroll to position [1274, 0]
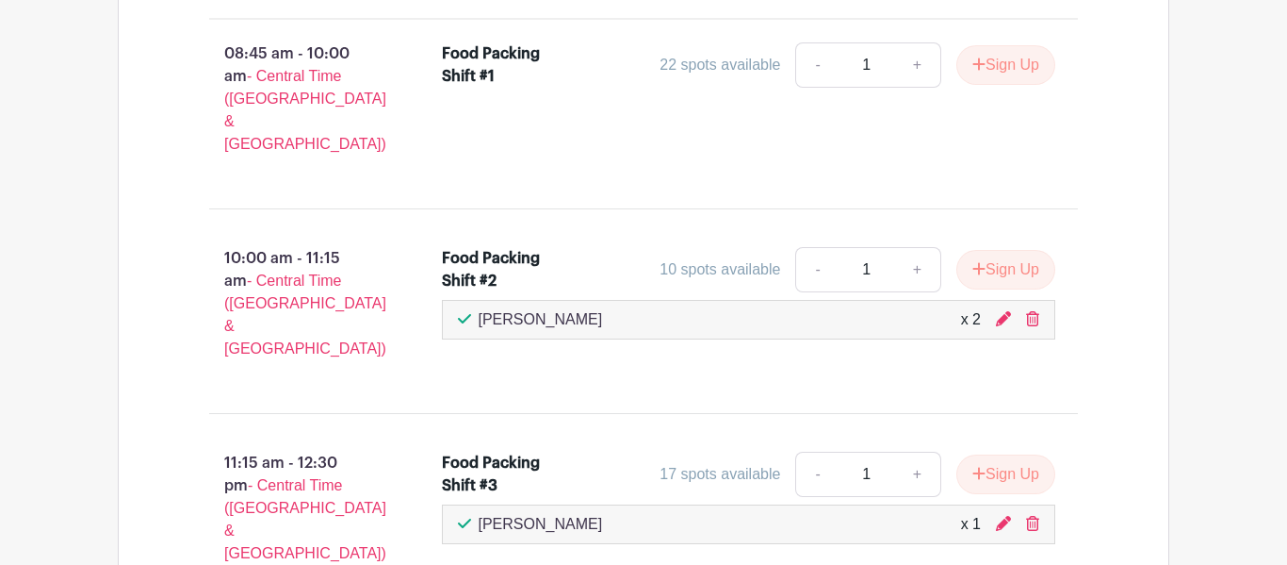
click at [979, 308] on div "x 2" at bounding box center [971, 319] width 20 height 23
click at [975, 308] on div "x 2" at bounding box center [971, 319] width 20 height 23
click at [998, 311] on icon at bounding box center [1003, 318] width 15 height 15
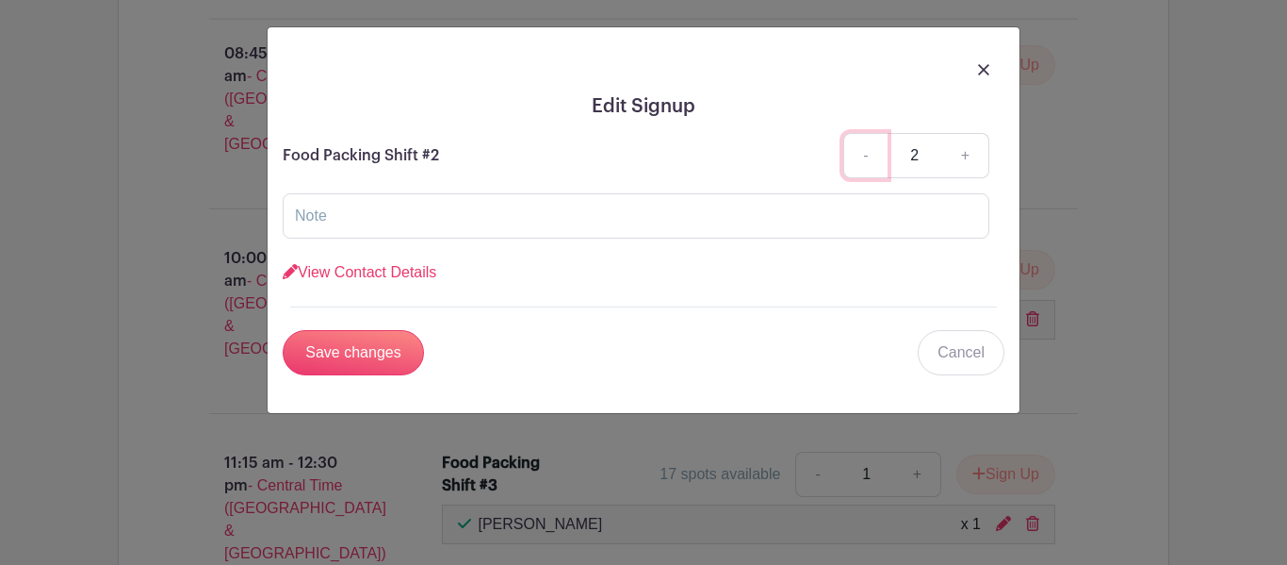
click at [862, 150] on link "-" at bounding box center [865, 155] width 43 height 45
type input "1"
click at [376, 353] on input "Save changes" at bounding box center [353, 352] width 141 height 45
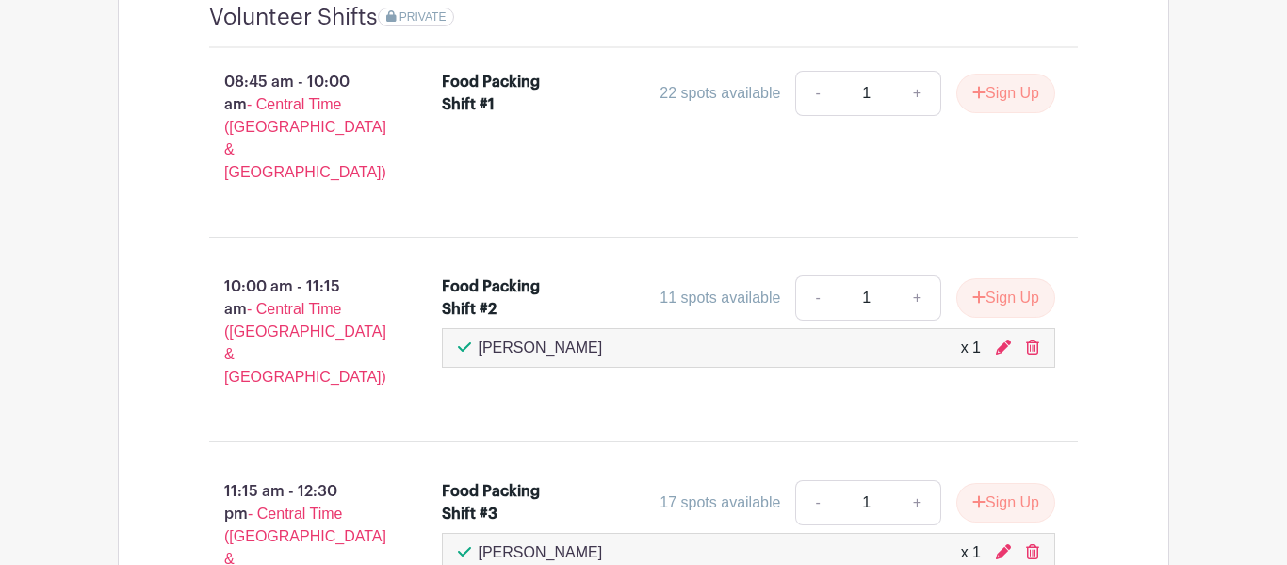
scroll to position [1243, 0]
